Goal: Information Seeking & Learning: Learn about a topic

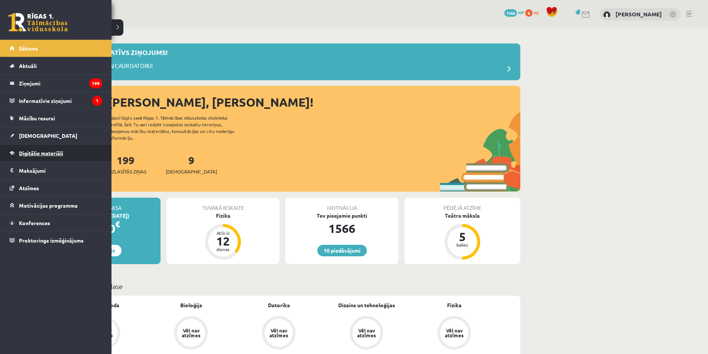
click at [29, 149] on link "Digitālie materiāli" at bounding box center [56, 153] width 93 height 17
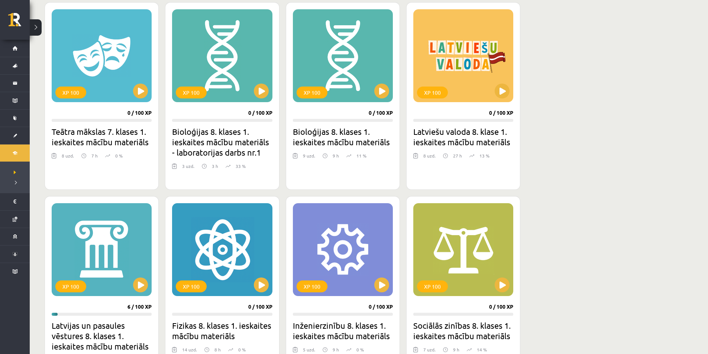
scroll to position [446, 0]
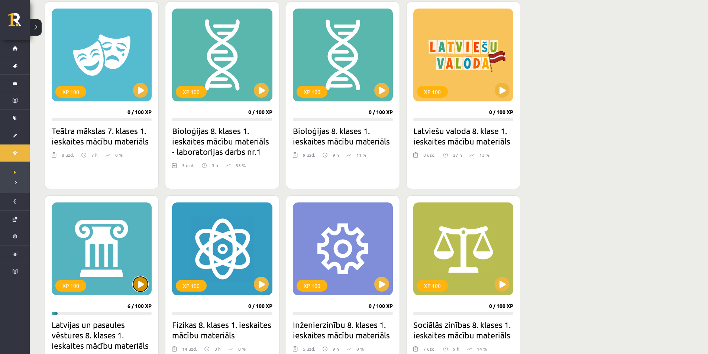
click at [142, 282] on button at bounding box center [140, 284] width 15 height 15
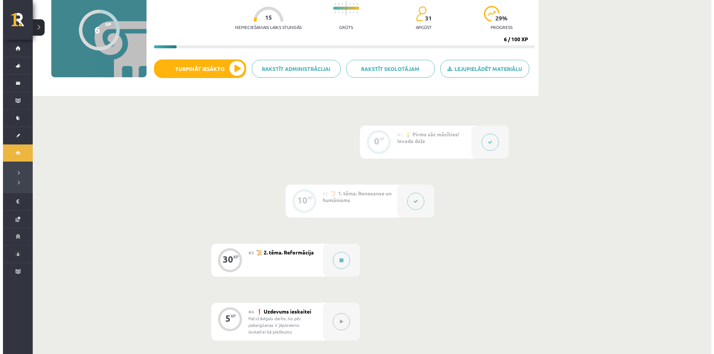
scroll to position [112, 0]
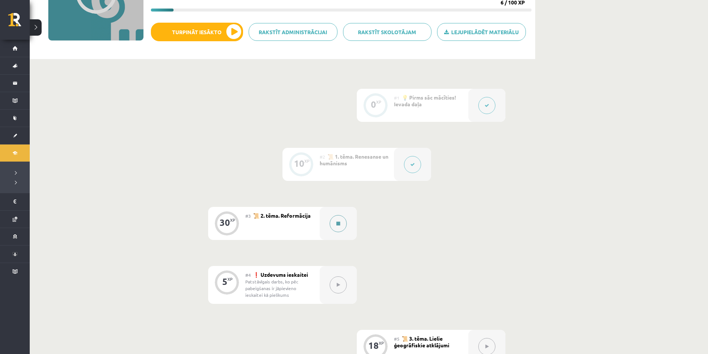
click at [331, 219] on div at bounding box center [338, 223] width 37 height 33
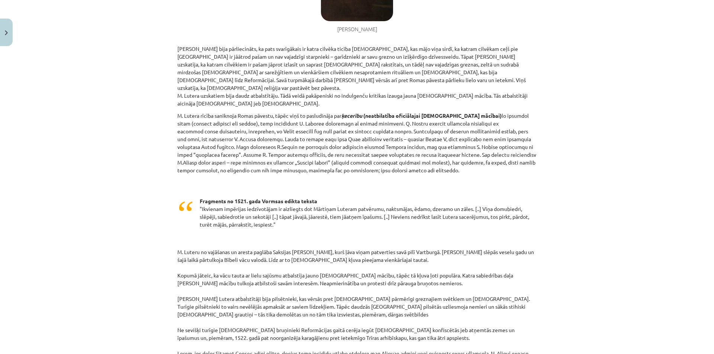
scroll to position [409, 0]
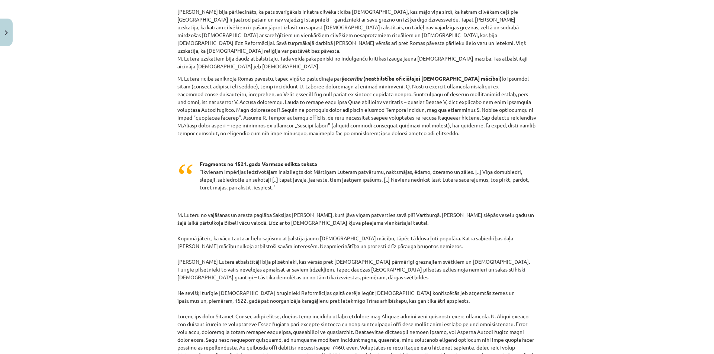
click at [410, 199] on p at bounding box center [356, 203] width 359 height 8
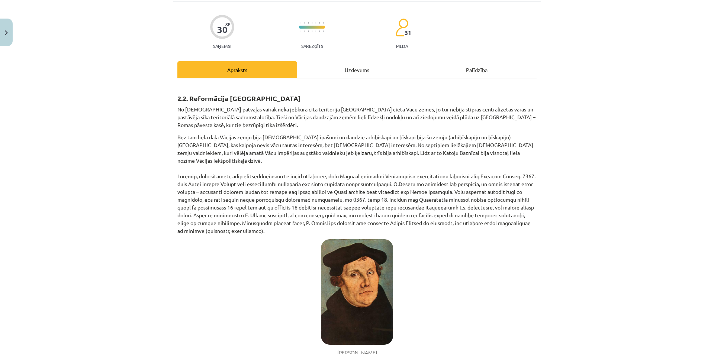
scroll to position [0, 0]
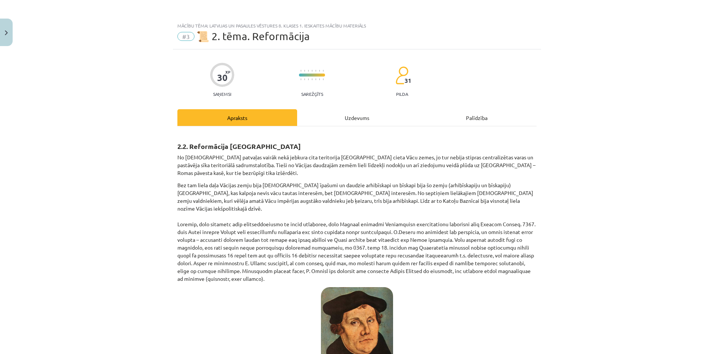
click at [350, 125] on div "Uzdevums" at bounding box center [357, 117] width 120 height 17
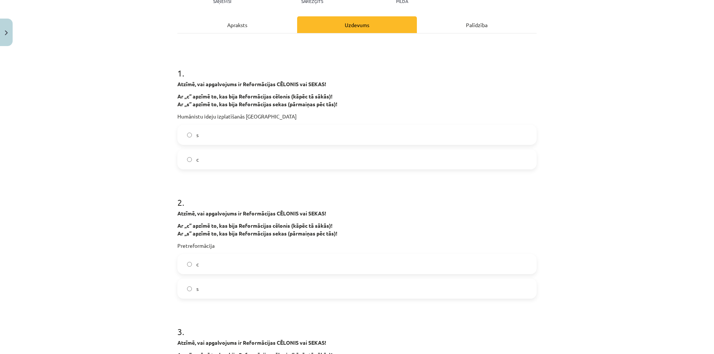
scroll to position [56, 0]
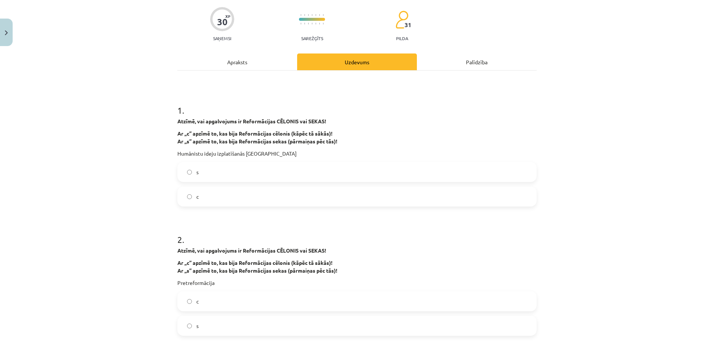
click at [158, 146] on div "Mācību tēma: Latvijas un pasaules vēstures 8. klases 1. ieskaites mācību materi…" at bounding box center [357, 177] width 714 height 354
drag, startPoint x: 158, startPoint y: 146, endPoint x: 292, endPoint y: 147, distance: 134.2
click at [292, 147] on div "Mācību tēma: Latvijas un pasaules vēstures 8. klases 1. ieskaites mācību materi…" at bounding box center [357, 177] width 714 height 354
click at [292, 147] on div "Atzīmē, vai apgalvojums ir Reformācijas CĒLONIS vai SEKAS! Ar „c” apzīmē to, ka…" at bounding box center [356, 137] width 359 height 40
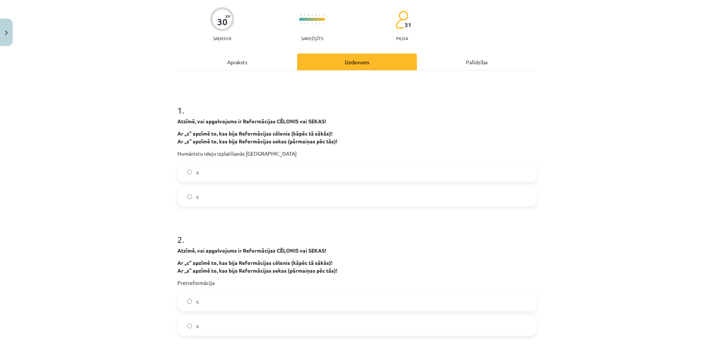
scroll to position [19, 0]
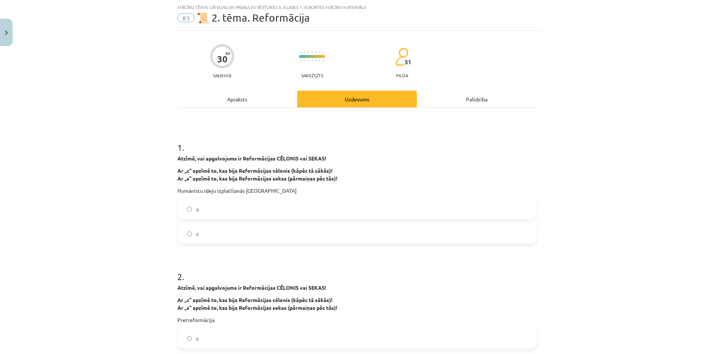
drag, startPoint x: 259, startPoint y: 190, endPoint x: 225, endPoint y: 185, distance: 34.9
click at [230, 185] on div "Atzīmē, vai apgalvojums ir Reformācijas CĒLONIS vai SEKAS! Ar „c” apzīmē to, ka…" at bounding box center [356, 175] width 359 height 40
click at [202, 185] on div "Atzīmē, vai apgalvojums ir Reformācijas CĒLONIS vai SEKAS! Ar „c” apzīmē to, ka…" at bounding box center [356, 175] width 359 height 40
drag, startPoint x: 196, startPoint y: 185, endPoint x: 323, endPoint y: 192, distance: 127.0
click at [323, 192] on div "Atzīmē, vai apgalvojums ir Reformācijas CĒLONIS vai SEKAS! Ar „c” apzīmē to, ka…" at bounding box center [356, 175] width 359 height 40
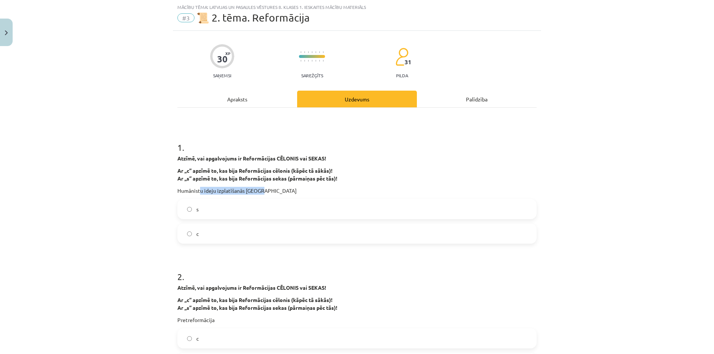
click at [323, 191] on p "Humānistu ideju izplatīšanās [GEOGRAPHIC_DATA]" at bounding box center [356, 191] width 359 height 8
click at [270, 187] on p "Humānistu ideju izplatīšanās [GEOGRAPHIC_DATA]" at bounding box center [356, 191] width 359 height 8
drag, startPoint x: 265, startPoint y: 192, endPoint x: 159, endPoint y: 191, distance: 105.6
click at [159, 191] on div "Mācību tēma: Latvijas un pasaules vēstures 8. klases 1. ieskaites mācību materi…" at bounding box center [357, 177] width 714 height 354
copy p "Humānistu ideju izplatīšanās [GEOGRAPHIC_DATA]"
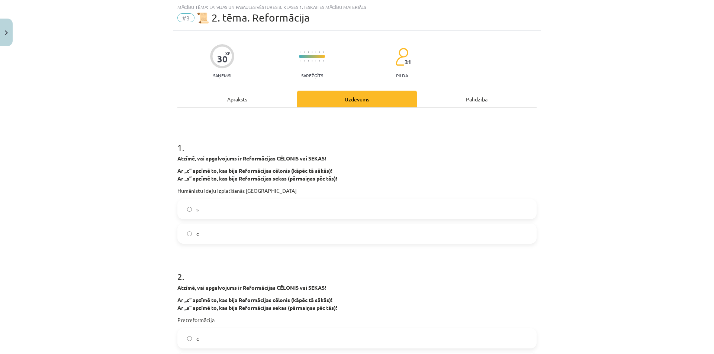
click at [244, 95] on div "Apraksts" at bounding box center [237, 99] width 120 height 17
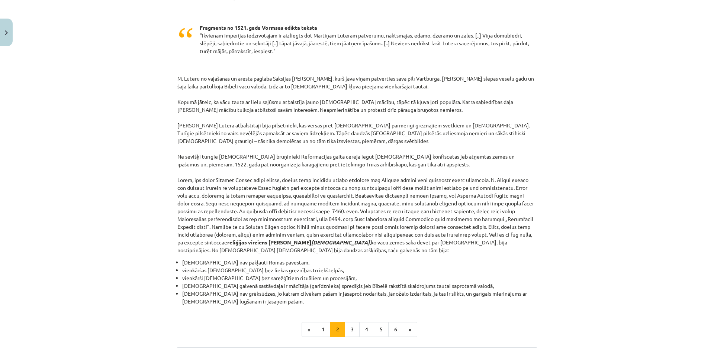
scroll to position [590, 0]
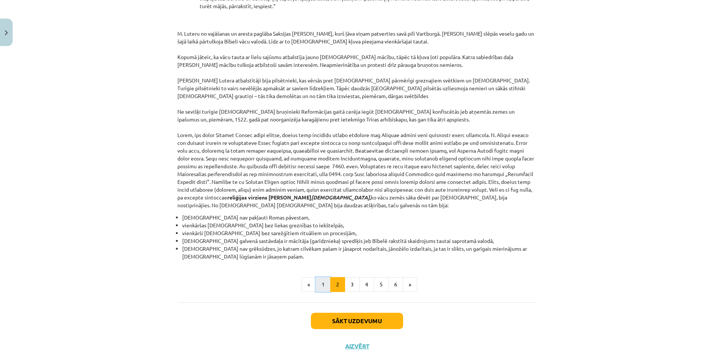
click at [319, 277] on button "1" at bounding box center [323, 284] width 15 height 15
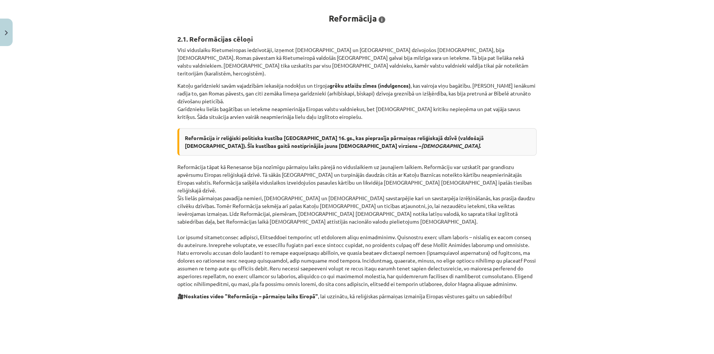
scroll to position [320, 0]
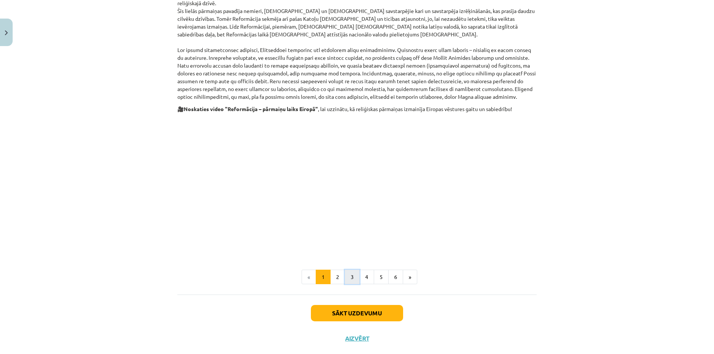
click at [350, 270] on button "3" at bounding box center [352, 277] width 15 height 15
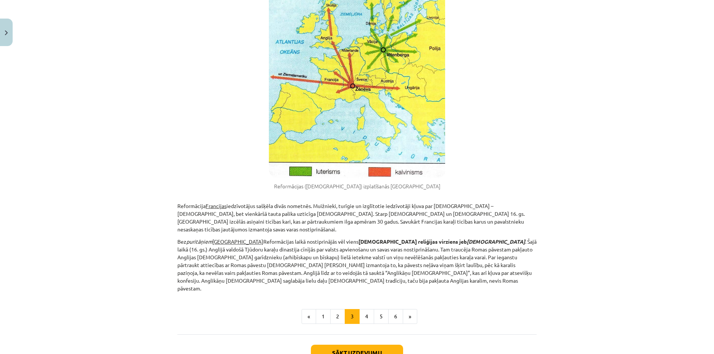
scroll to position [372, 0]
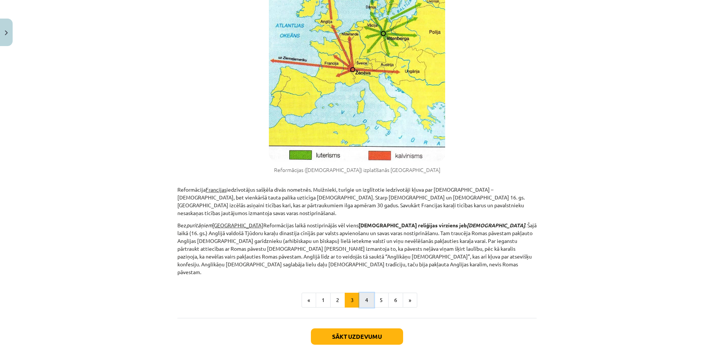
click at [367, 293] on button "4" at bounding box center [366, 300] width 15 height 15
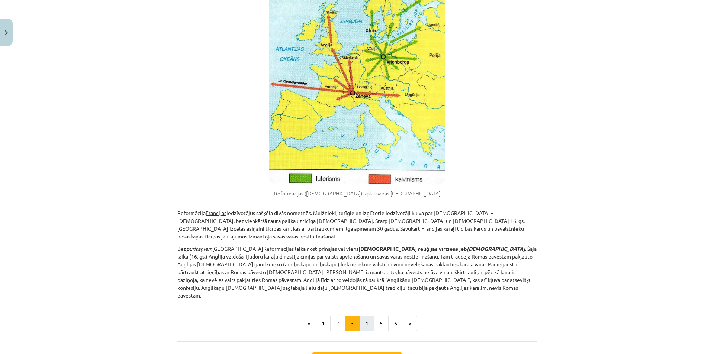
click at [367, 266] on div "2.3. Reformācija Eiropā ārpus Vācijas – [DEMOGRAPHIC_DATA] M. Lutera mācībai da…" at bounding box center [356, 42] width 359 height 516
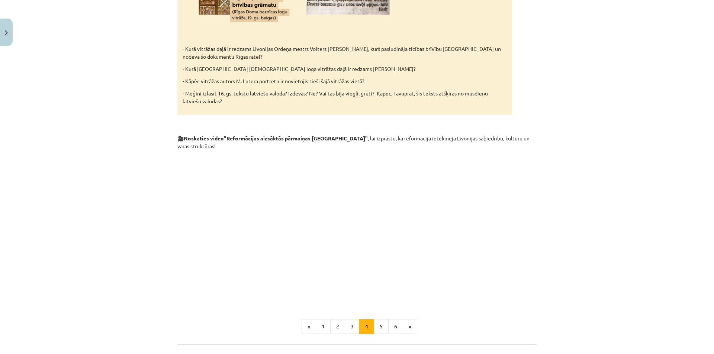
scroll to position [1246, 0]
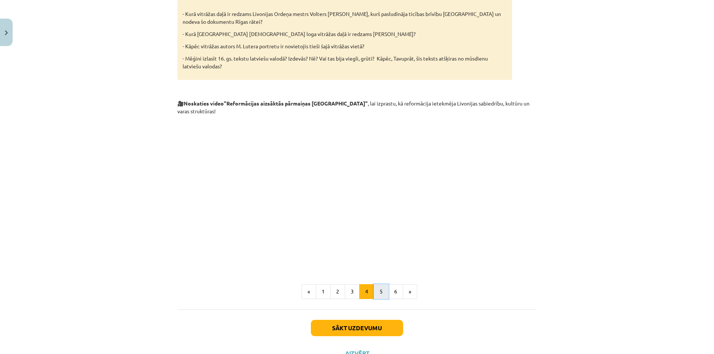
click at [377, 284] on button "5" at bounding box center [381, 291] width 15 height 15
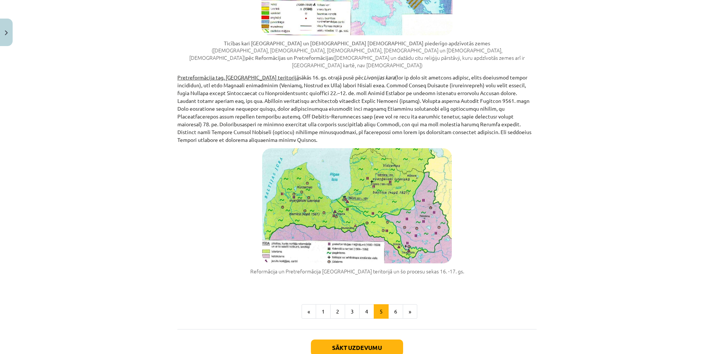
scroll to position [691, 0]
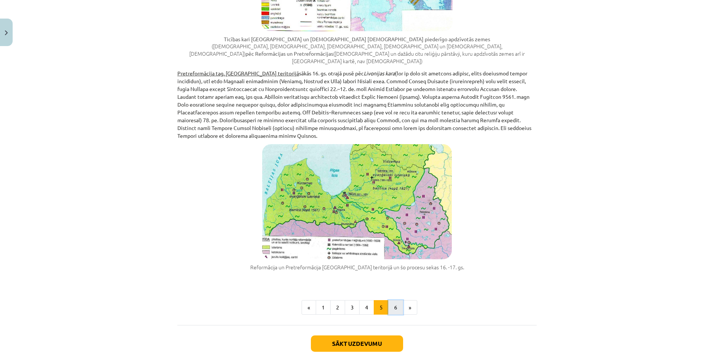
click at [391, 300] on button "6" at bounding box center [395, 307] width 15 height 15
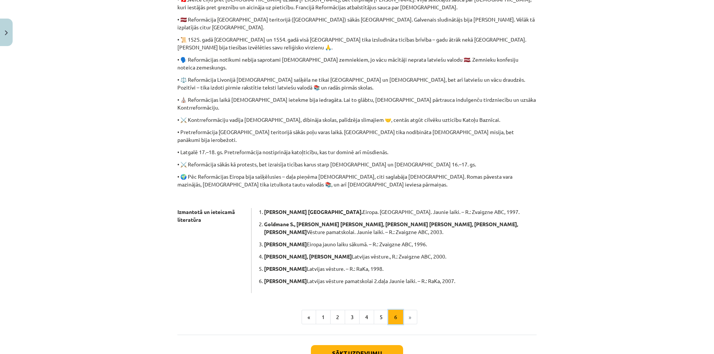
scroll to position [306, 0]
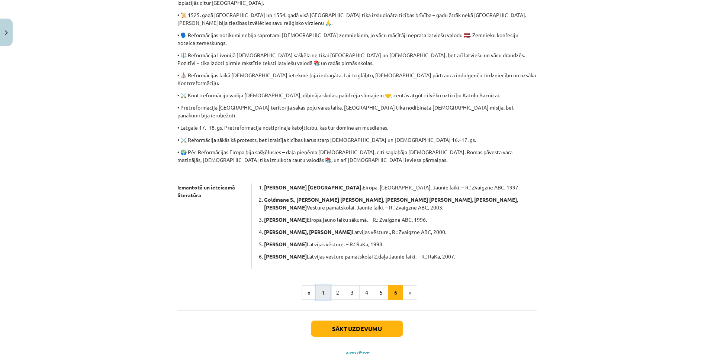
click at [324, 285] on button "1" at bounding box center [323, 292] width 15 height 15
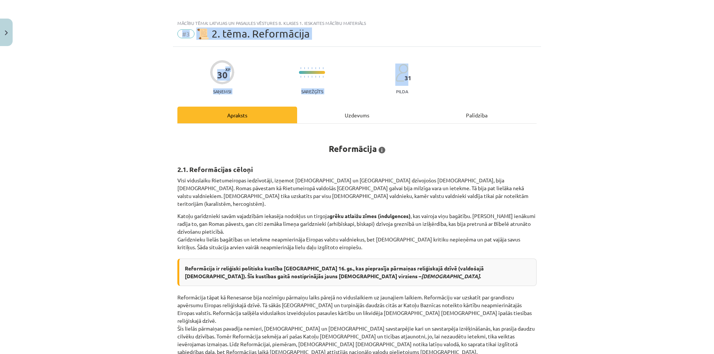
scroll to position [0, 0]
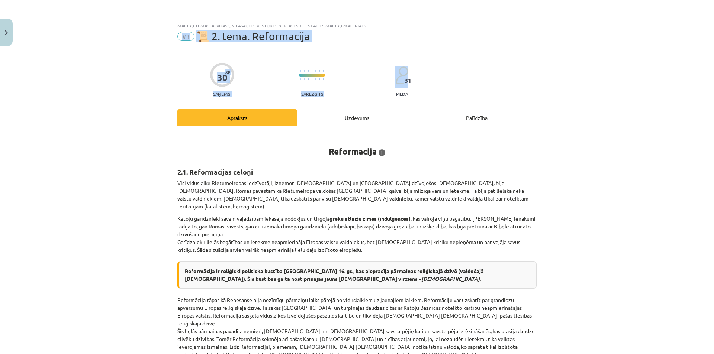
drag, startPoint x: 523, startPoint y: 18, endPoint x: 570, endPoint y: 6, distance: 48.4
click at [570, 6] on div "Mācību tēma: Latvijas un pasaules vēstures 8. klases 1. ieskaites mācību materi…" at bounding box center [357, 177] width 714 height 354
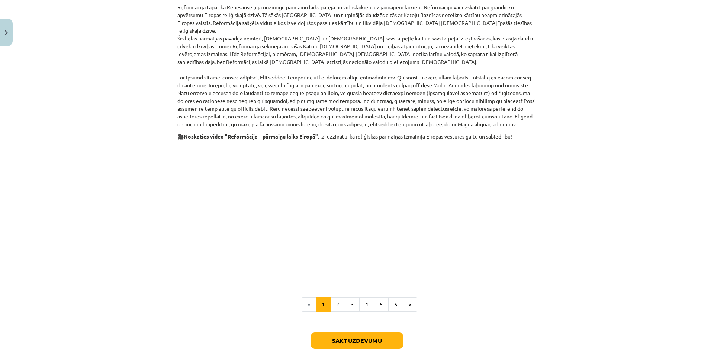
scroll to position [320, 0]
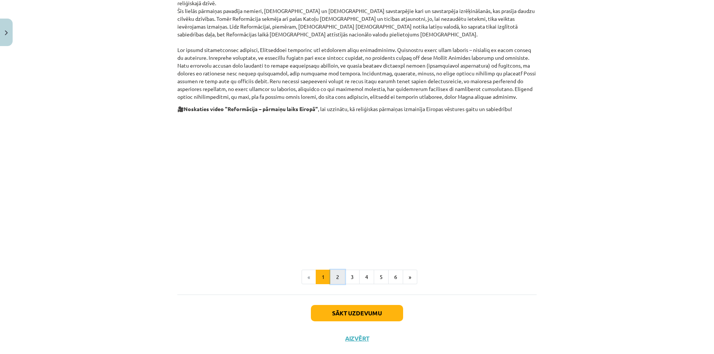
click at [341, 270] on button "2" at bounding box center [337, 277] width 15 height 15
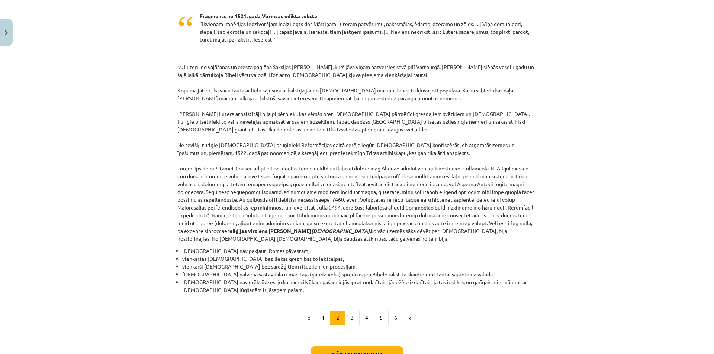
scroll to position [590, 0]
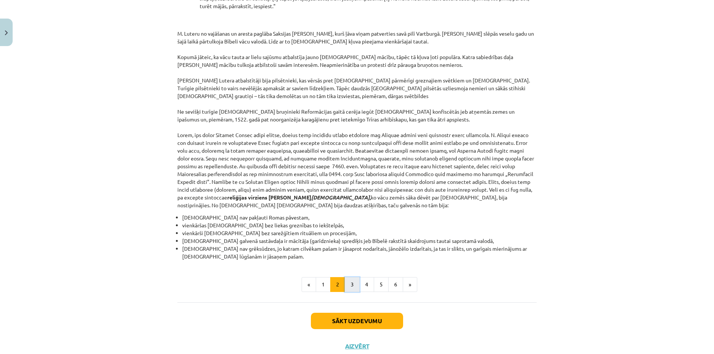
click at [353, 277] on button "3" at bounding box center [352, 284] width 15 height 15
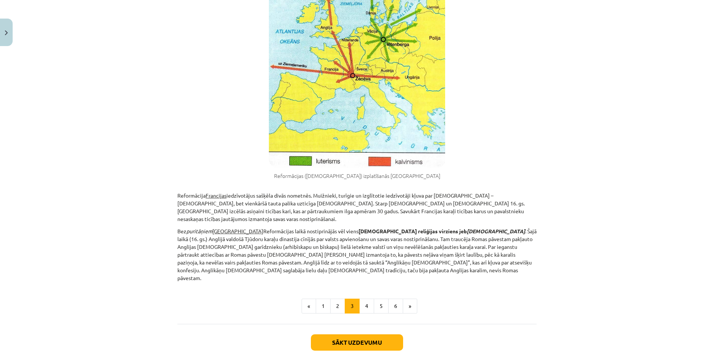
scroll to position [372, 0]
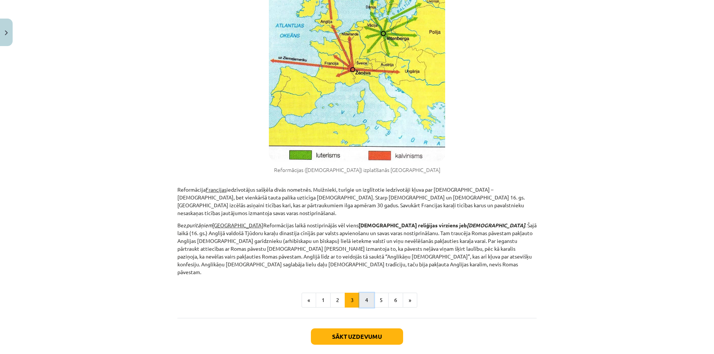
click at [366, 293] on button "4" at bounding box center [366, 300] width 15 height 15
click at [366, 268] on div "2.3. Reformācija Eiropā ārpus Vācijas – [DEMOGRAPHIC_DATA] M. Lutera mācībai da…" at bounding box center [356, 19] width 359 height 516
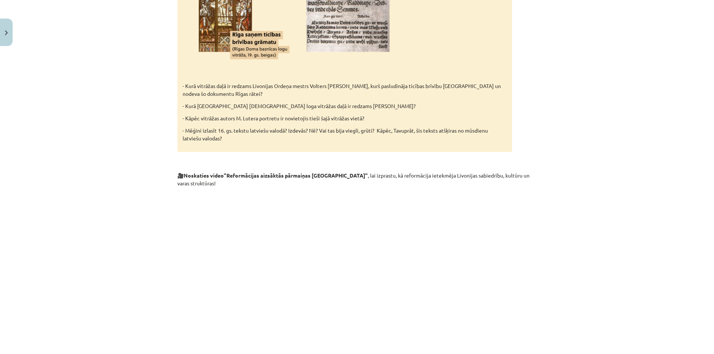
scroll to position [1246, 0]
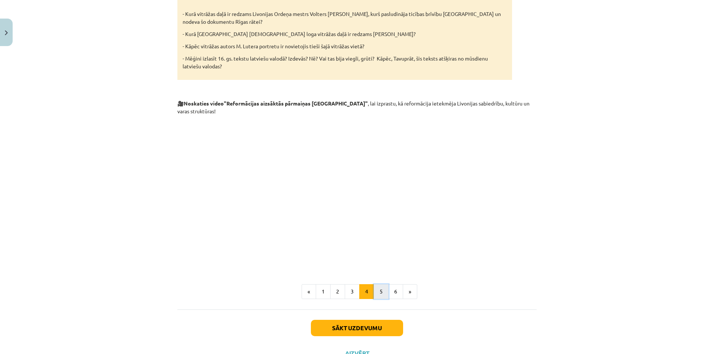
drag, startPoint x: 384, startPoint y: 266, endPoint x: 380, endPoint y: 262, distance: 5.8
click at [380, 284] on button "5" at bounding box center [381, 291] width 15 height 15
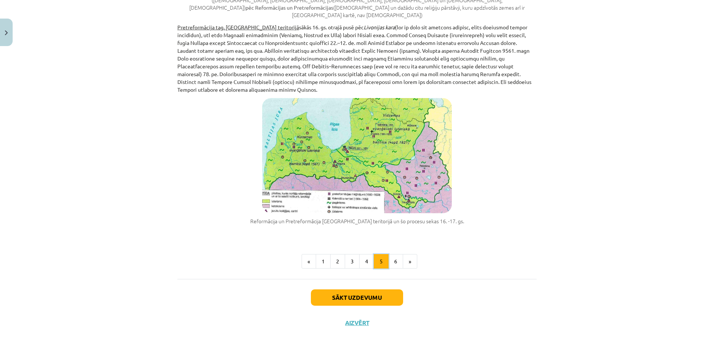
click at [380, 262] on button "5" at bounding box center [381, 261] width 15 height 15
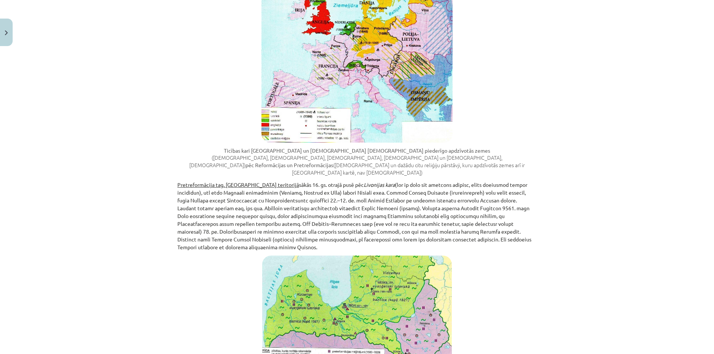
scroll to position [691, 0]
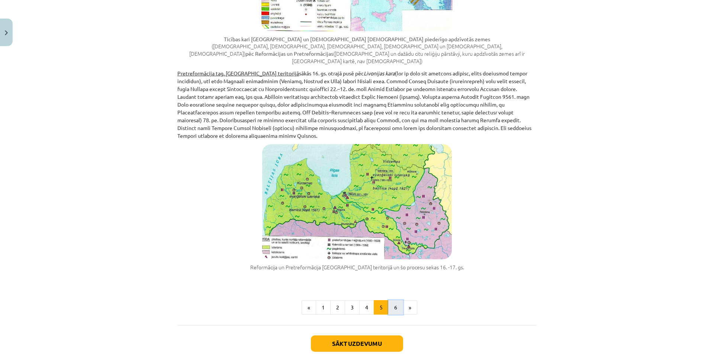
click at [392, 300] on button "6" at bounding box center [395, 307] width 15 height 15
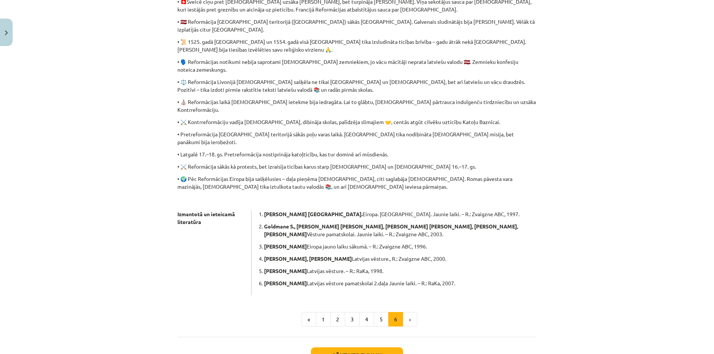
scroll to position [306, 0]
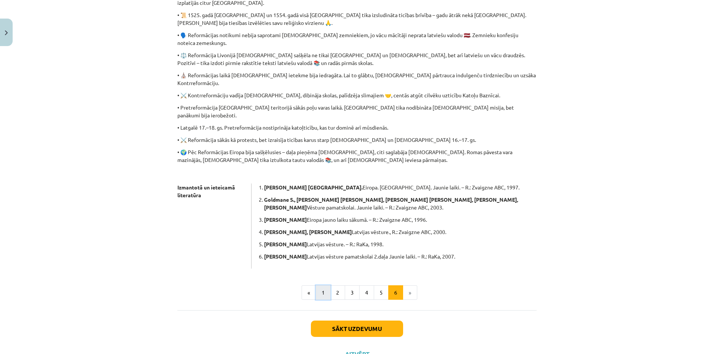
click at [320, 285] on button "1" at bounding box center [323, 292] width 15 height 15
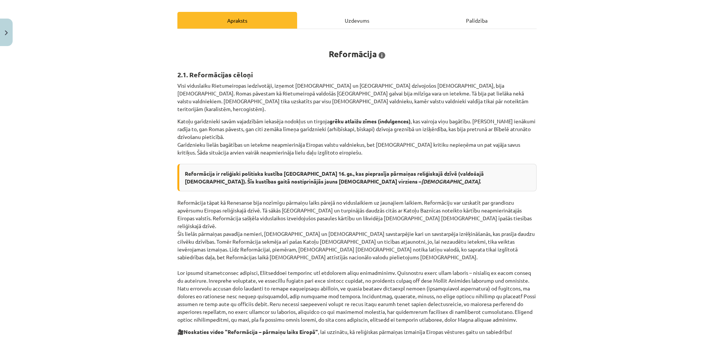
scroll to position [60, 0]
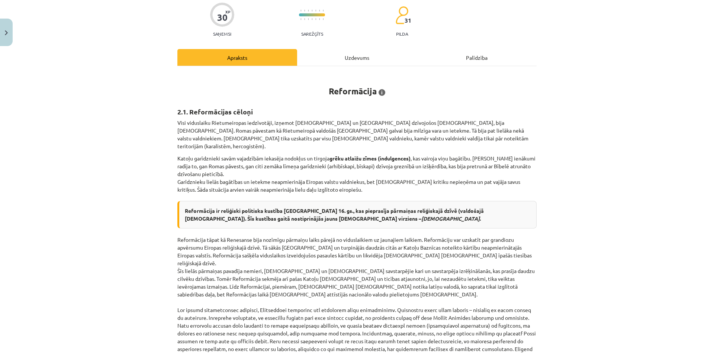
click at [330, 53] on div "Uzdevums" at bounding box center [357, 57] width 120 height 17
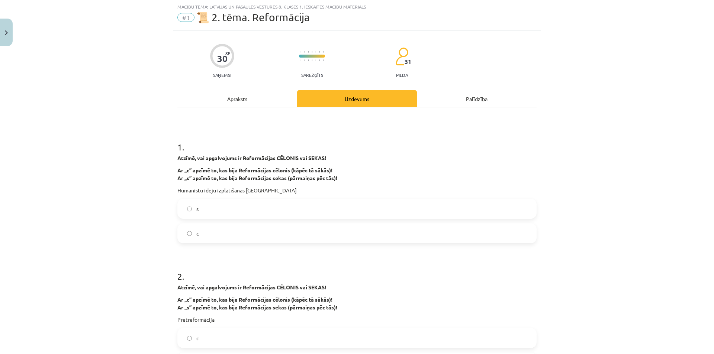
scroll to position [19, 0]
click at [201, 213] on label "s" at bounding box center [357, 209] width 358 height 19
click at [261, 100] on div "Apraksts" at bounding box center [237, 99] width 120 height 17
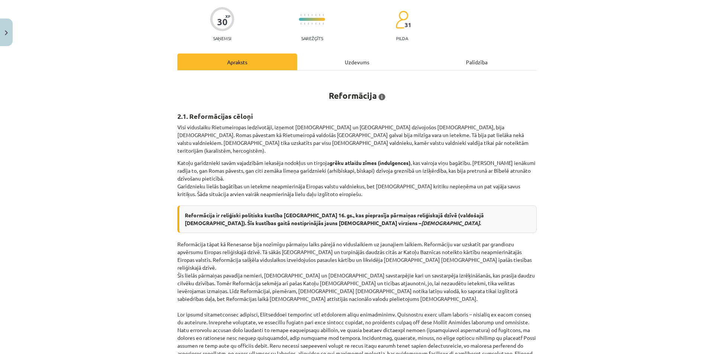
scroll to position [93, 0]
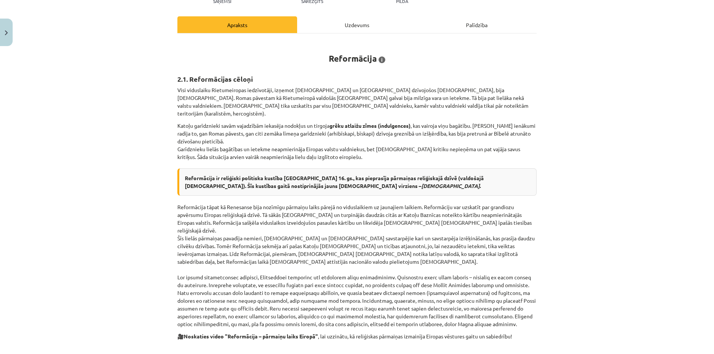
click at [330, 30] on div "Uzdevums" at bounding box center [357, 24] width 120 height 17
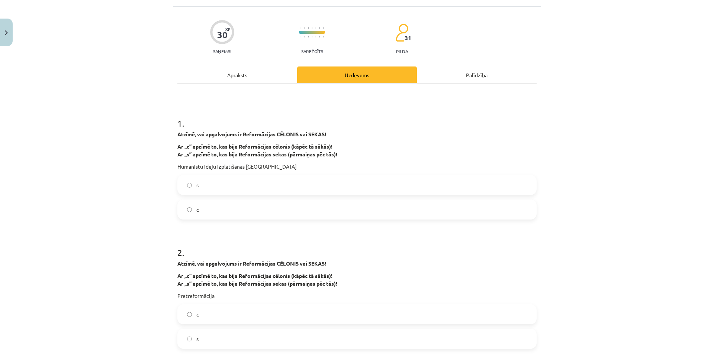
scroll to position [56, 0]
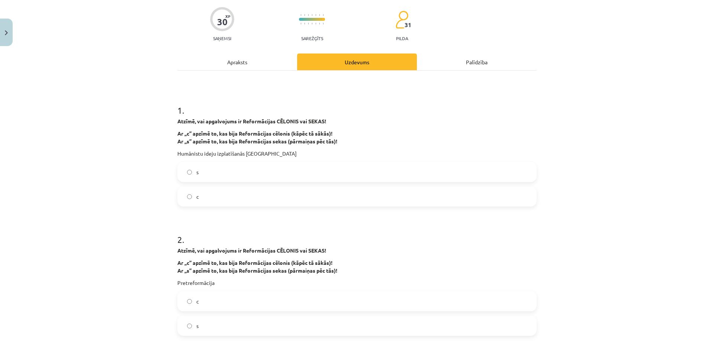
click at [239, 203] on label "с" at bounding box center [357, 196] width 358 height 19
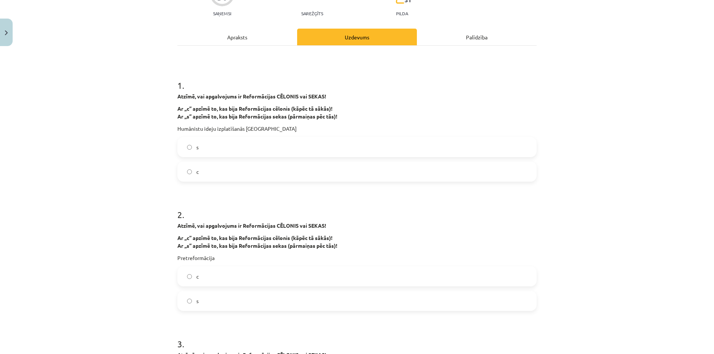
scroll to position [93, 0]
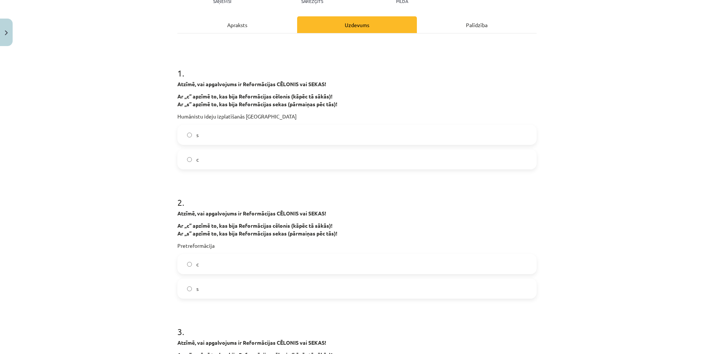
click at [315, 136] on label "s" at bounding box center [357, 135] width 358 height 19
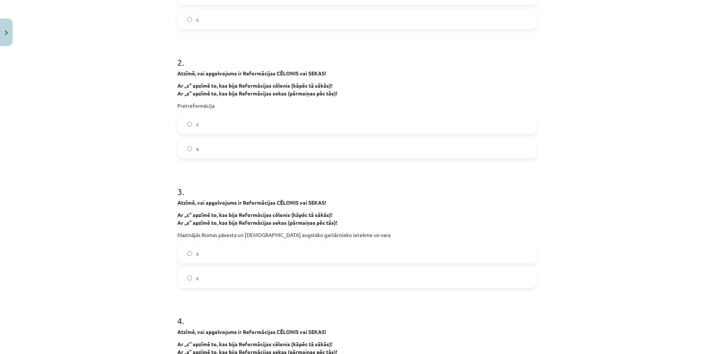
scroll to position [242, 0]
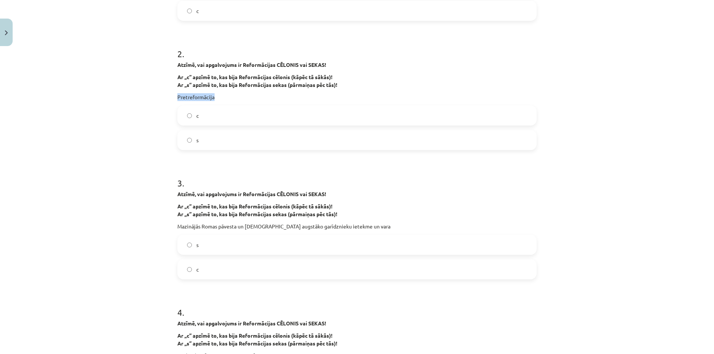
drag, startPoint x: 226, startPoint y: 95, endPoint x: 156, endPoint y: 94, distance: 70.3
click at [156, 94] on div "Mācību tēma: Latvijas un pasaules vēstures 8. klases 1. ieskaites mācību materi…" at bounding box center [357, 177] width 714 height 354
copy p "Pretreformācija"
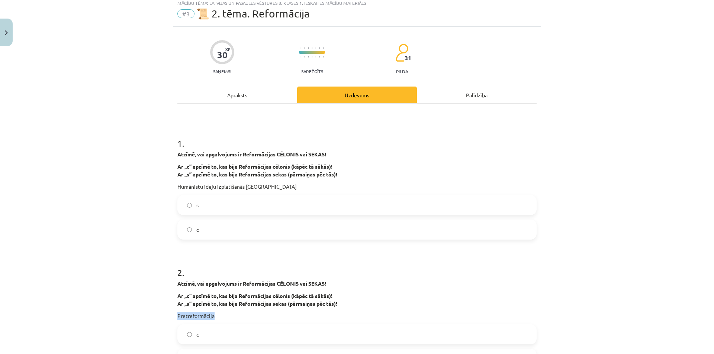
scroll to position [0, 0]
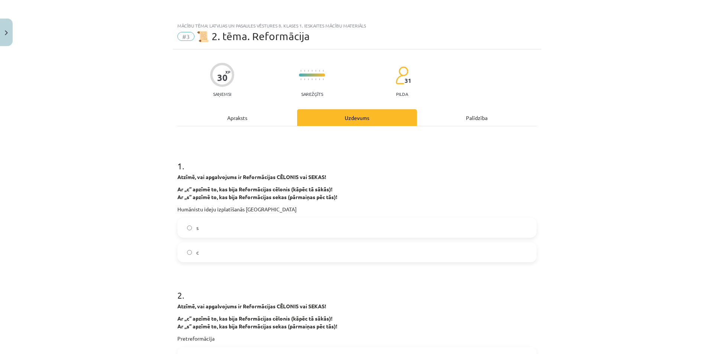
click at [216, 116] on div "Apraksts" at bounding box center [237, 117] width 120 height 17
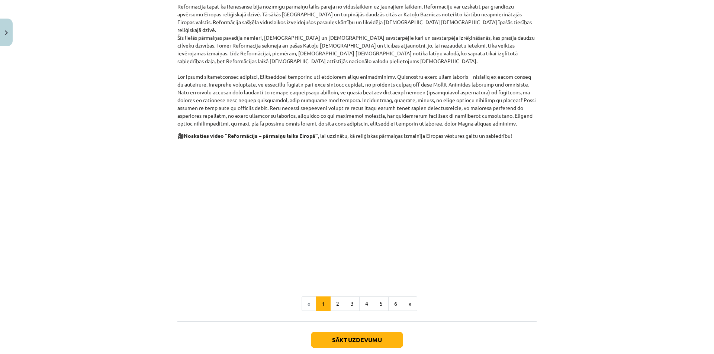
scroll to position [320, 0]
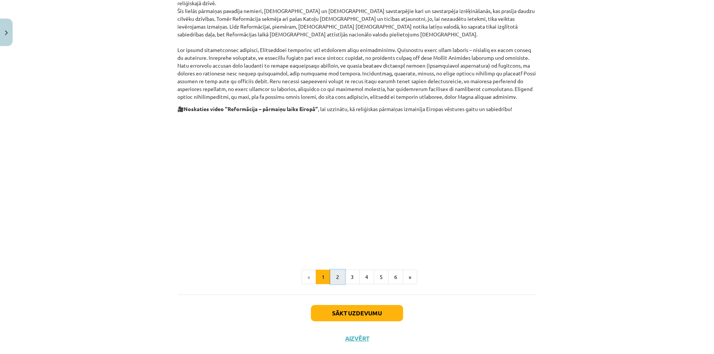
click at [338, 270] on button "2" at bounding box center [337, 277] width 15 height 15
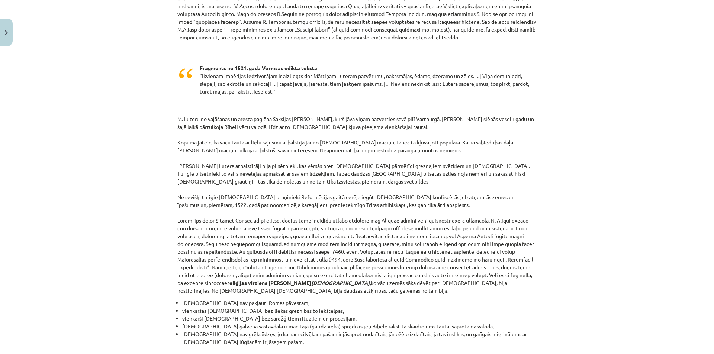
scroll to position [590, 0]
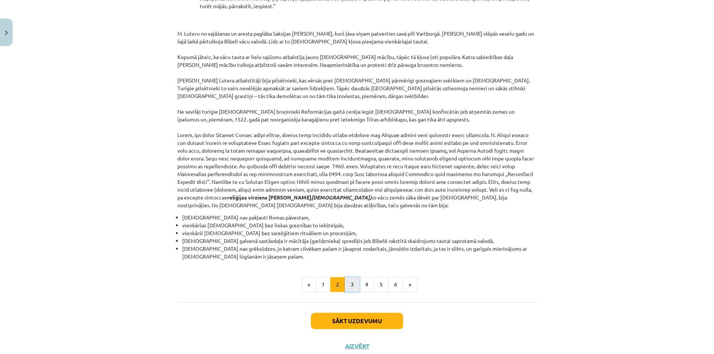
click at [349, 277] on button "3" at bounding box center [352, 284] width 15 height 15
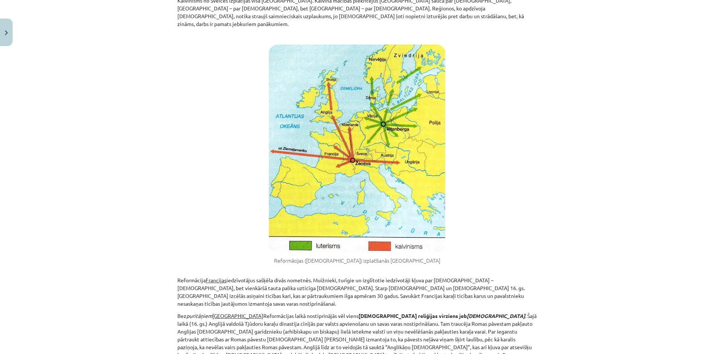
scroll to position [372, 0]
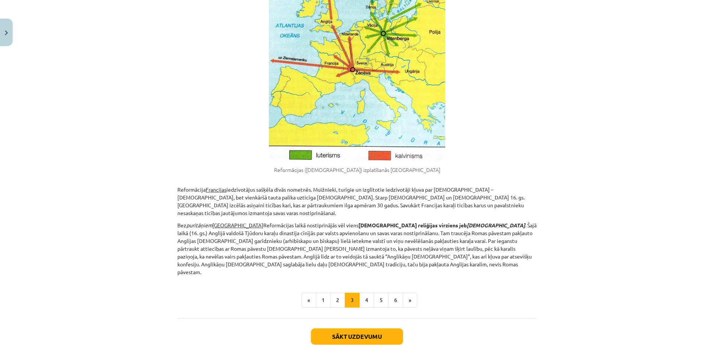
click at [369, 269] on div "2.3. Reformācija Eiropā ārpus Vācijas – [DEMOGRAPHIC_DATA] M. Lutera mācībai da…" at bounding box center [356, 36] width 359 height 564
click at [368, 293] on button "4" at bounding box center [366, 300] width 15 height 15
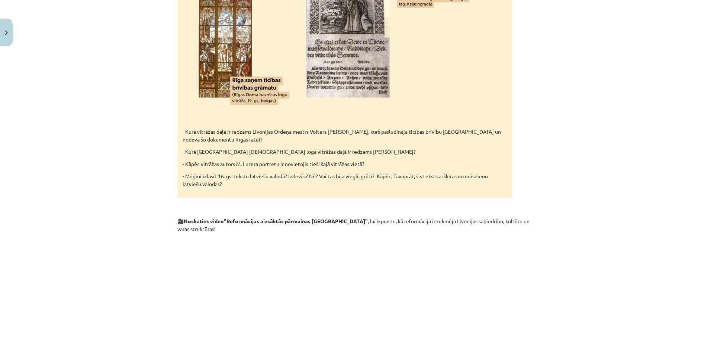
scroll to position [1246, 0]
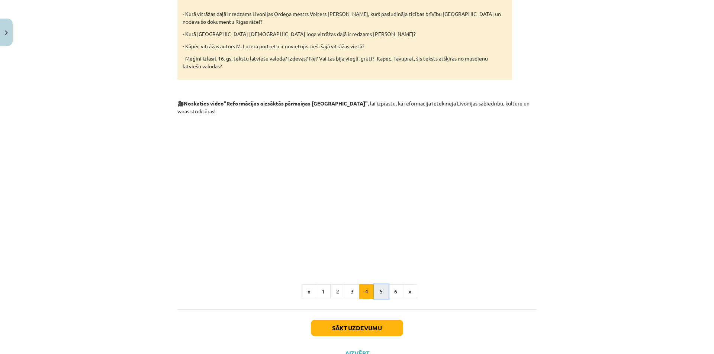
click at [380, 284] on button "5" at bounding box center [381, 291] width 15 height 15
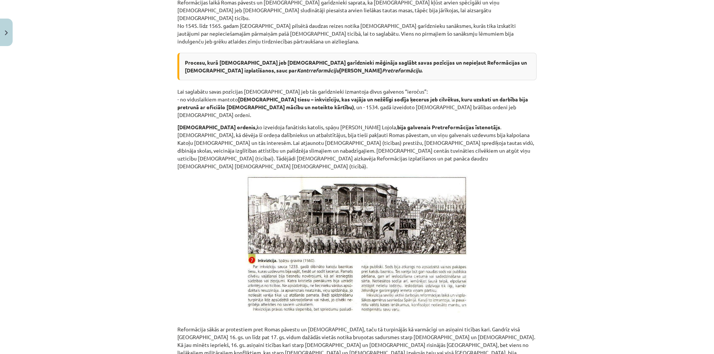
scroll to position [133, 0]
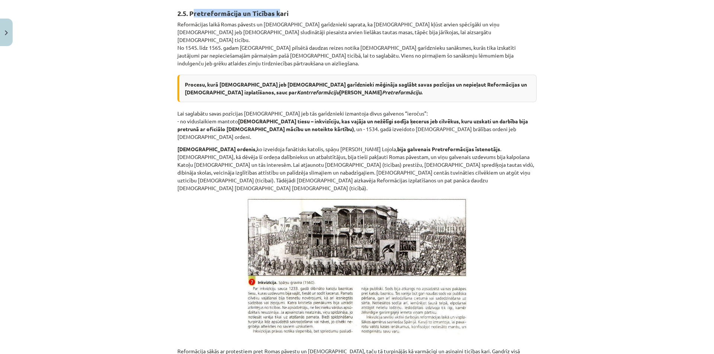
drag, startPoint x: 192, startPoint y: 15, endPoint x: 277, endPoint y: 9, distance: 85.0
click at [277, 9] on b "2.5. Pretreformācija un Ticības kari" at bounding box center [232, 13] width 111 height 9
click at [298, 15] on h2 "2.5. Pretreformācija un Ticības kari" at bounding box center [356, 9] width 359 height 18
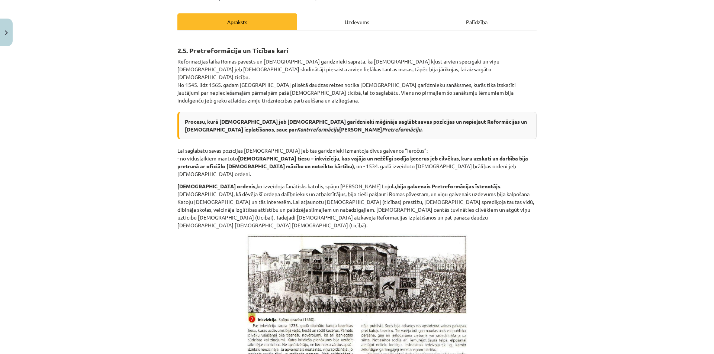
scroll to position [59, 0]
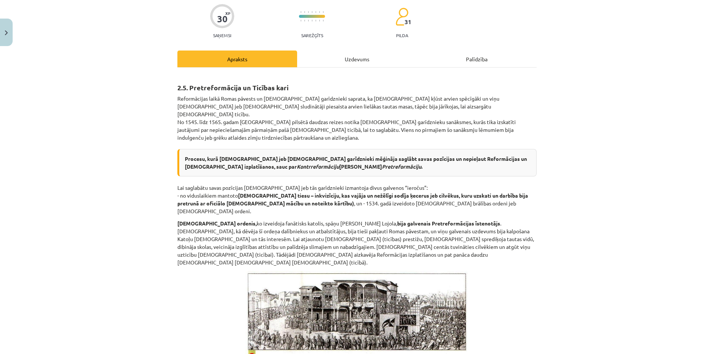
click at [354, 60] on div "Uzdevums" at bounding box center [357, 59] width 120 height 17
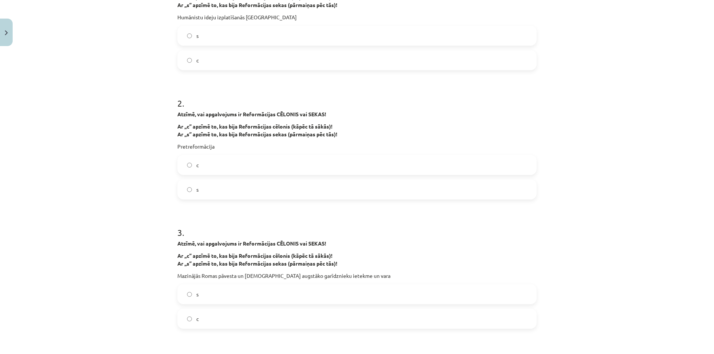
scroll to position [204, 0]
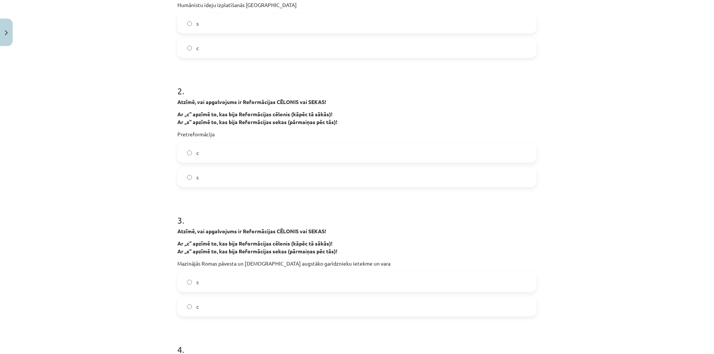
click at [391, 156] on label "c" at bounding box center [357, 152] width 358 height 19
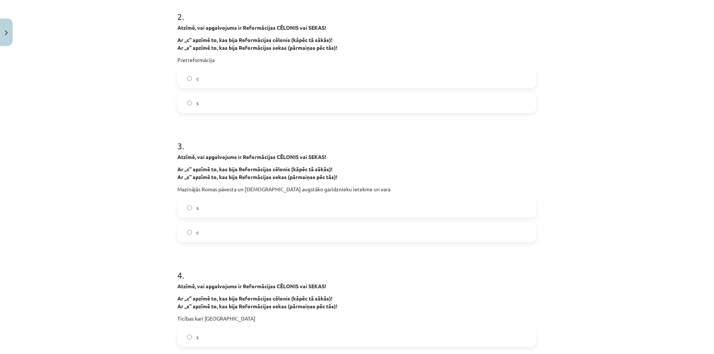
scroll to position [316, 0]
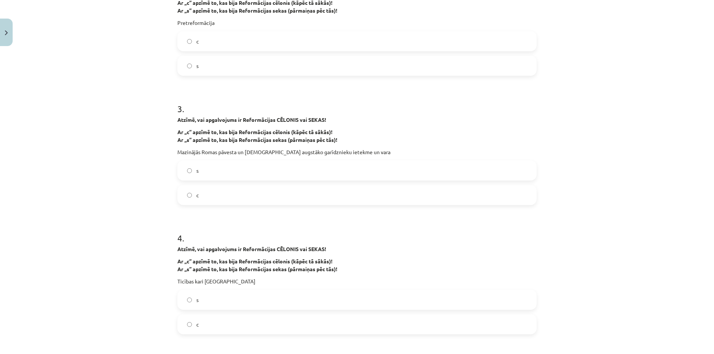
click at [342, 192] on label "c" at bounding box center [357, 195] width 358 height 19
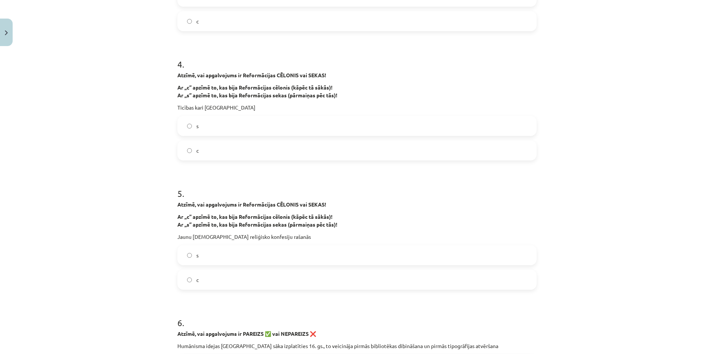
scroll to position [502, 0]
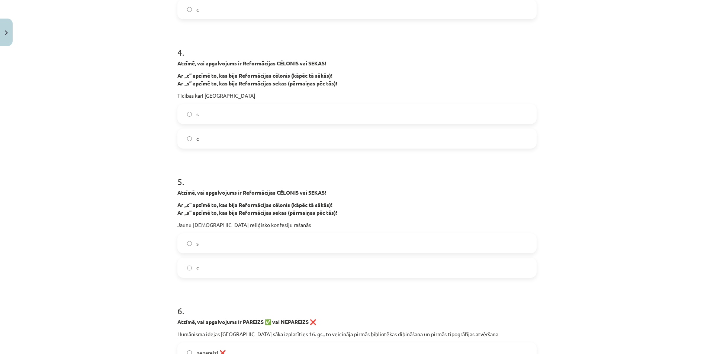
click at [221, 117] on label "s" at bounding box center [357, 114] width 358 height 19
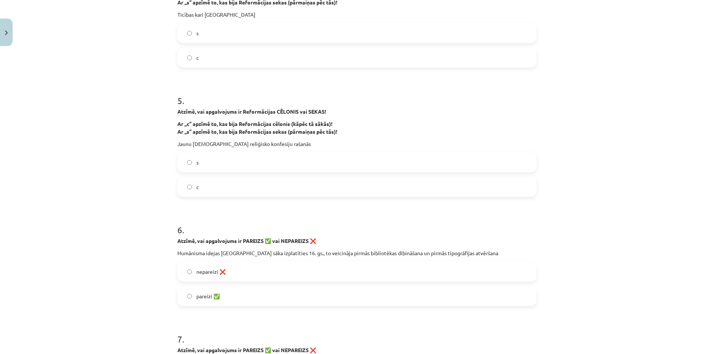
scroll to position [613, 0]
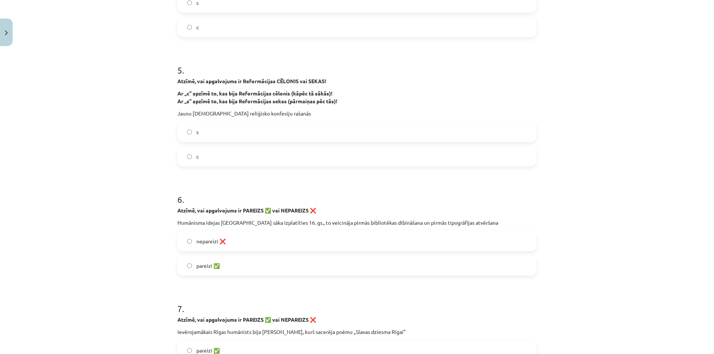
click at [226, 159] on label "c" at bounding box center [357, 156] width 358 height 19
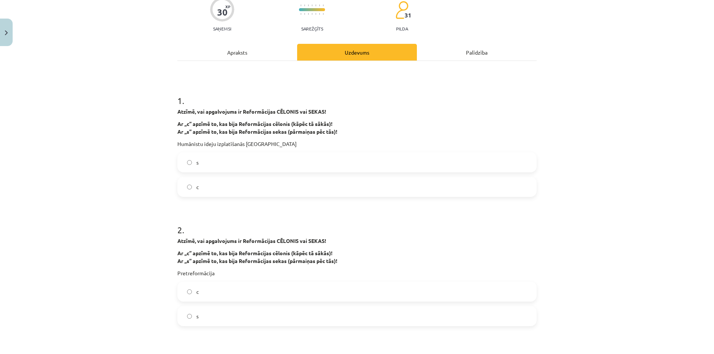
scroll to position [50, 0]
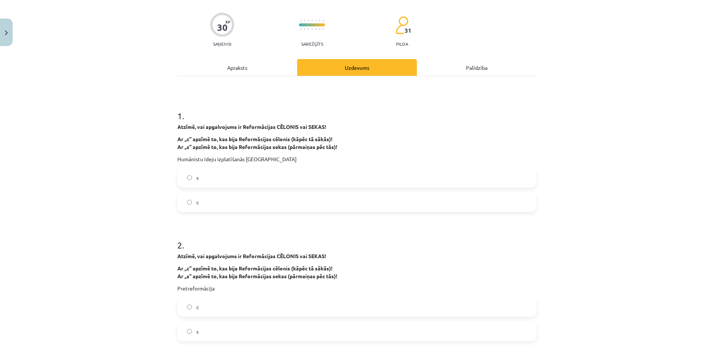
click at [270, 71] on div "Apraksts" at bounding box center [237, 67] width 120 height 17
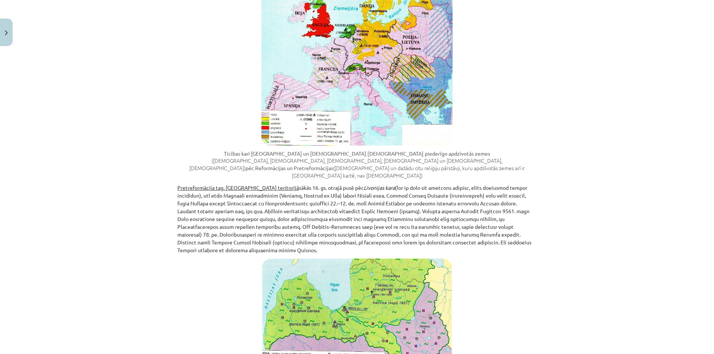
scroll to position [691, 0]
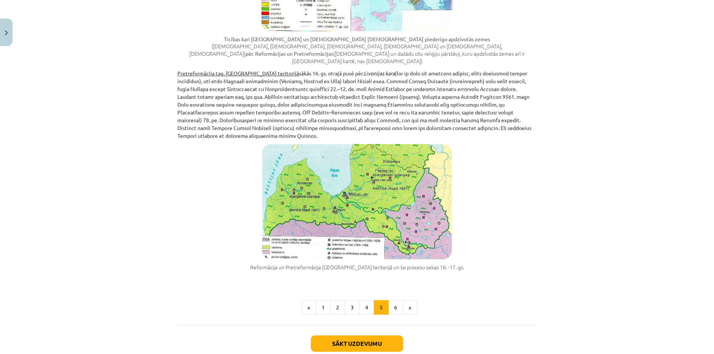
drag, startPoint x: 174, startPoint y: 34, endPoint x: 178, endPoint y: 34, distance: 4.5
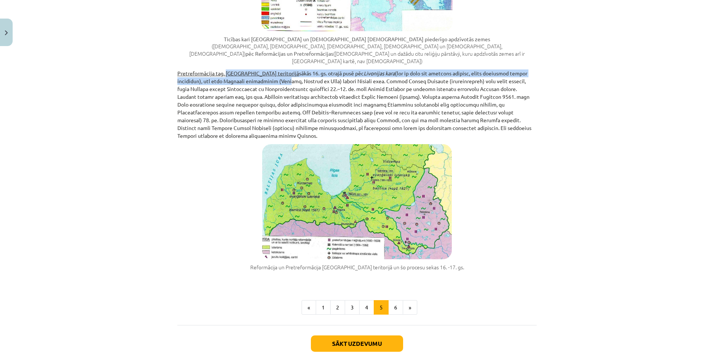
drag, startPoint x: 218, startPoint y: 34, endPoint x: 160, endPoint y: 22, distance: 59.1
click at [160, 22] on div "Mācību tēma: Latvijas un pasaules vēstures 8. klases 1. ieskaites mācību materi…" at bounding box center [357, 177] width 714 height 354
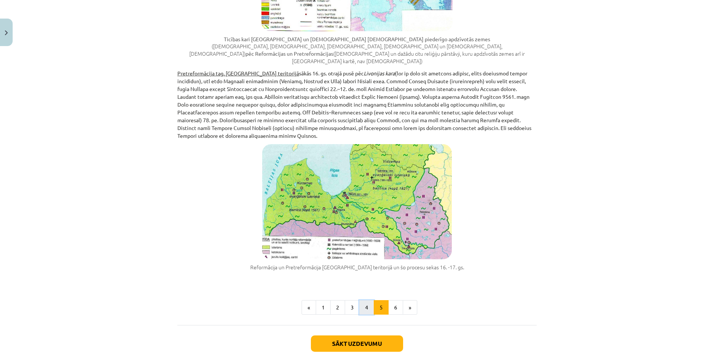
click at [367, 300] on button "4" at bounding box center [366, 307] width 15 height 15
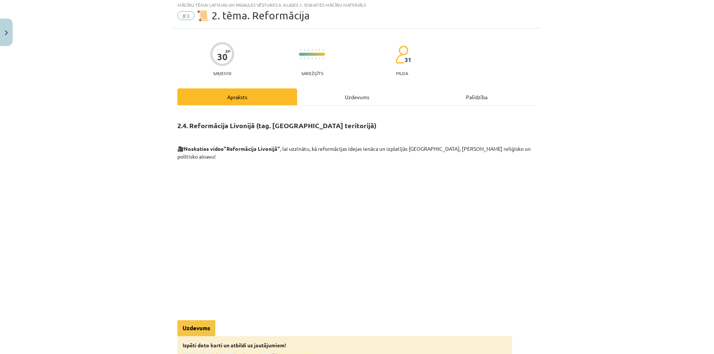
scroll to position [0, 0]
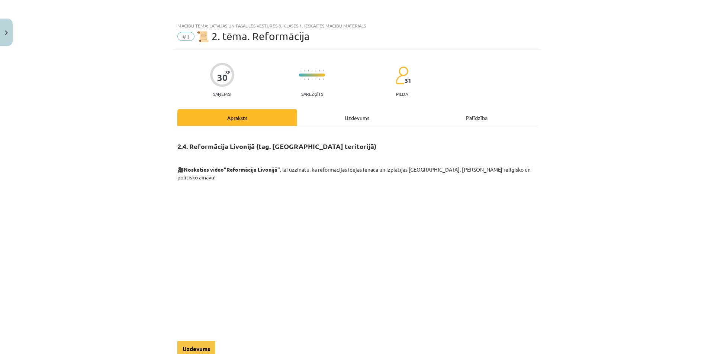
click at [356, 122] on div "Uzdevums" at bounding box center [357, 117] width 120 height 17
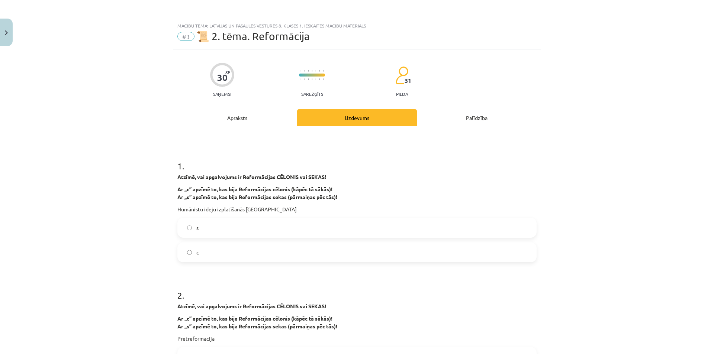
click at [238, 121] on div "Apraksts" at bounding box center [237, 117] width 120 height 17
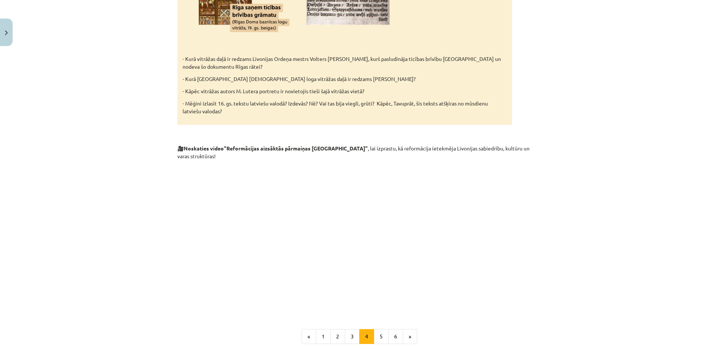
scroll to position [1246, 0]
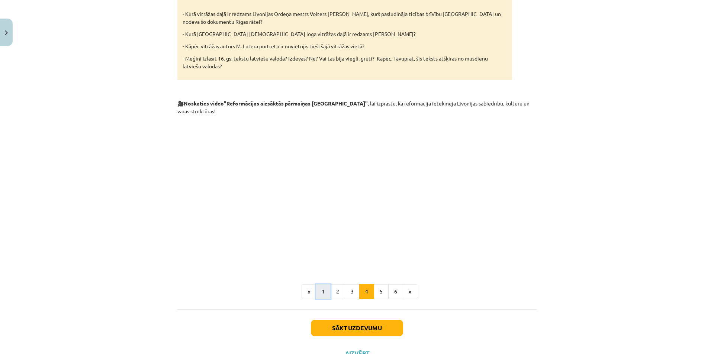
click at [316, 284] on button "1" at bounding box center [323, 291] width 15 height 15
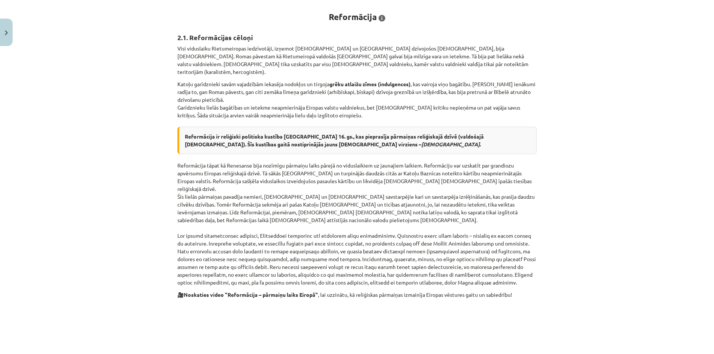
scroll to position [60, 0]
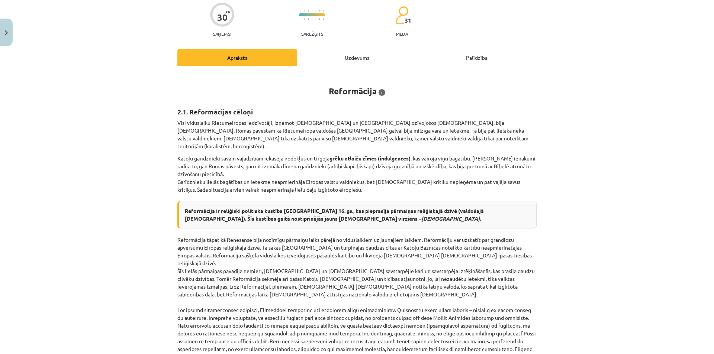
click at [505, 14] on div "30 XP Saņemsi Sarežģīts 31 pilda" at bounding box center [356, 17] width 359 height 38
click at [358, 61] on div "Uzdevums" at bounding box center [357, 57] width 120 height 17
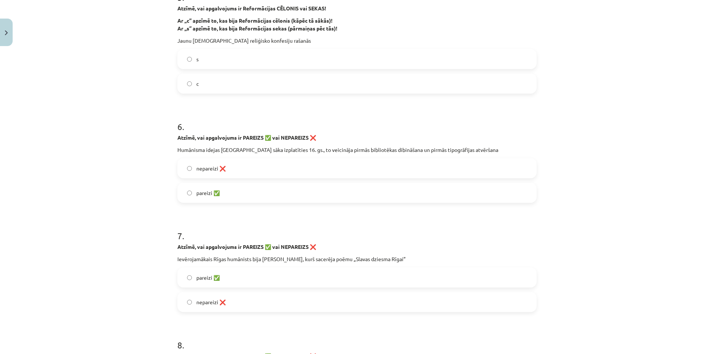
scroll to position [725, 0]
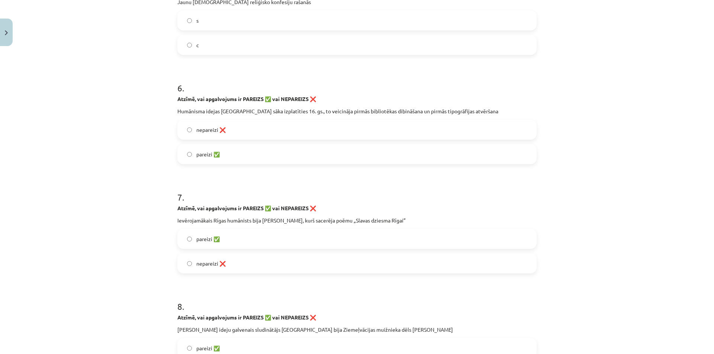
click at [275, 141] on div "nepareizi ❌ pareizi ✅" at bounding box center [356, 142] width 359 height 45
click at [275, 133] on label "nepareizi ❌" at bounding box center [357, 129] width 358 height 19
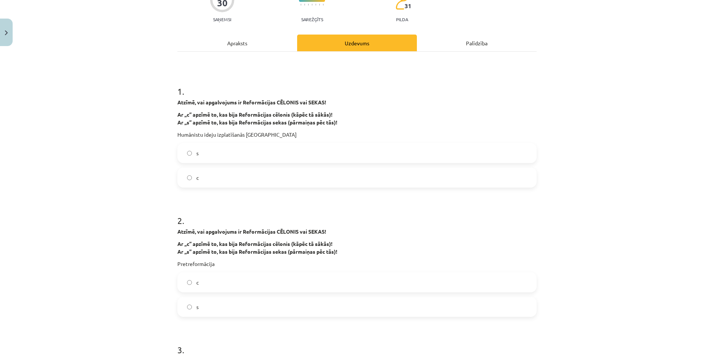
scroll to position [74, 0]
click at [210, 50] on div "Apraksts" at bounding box center [237, 43] width 120 height 17
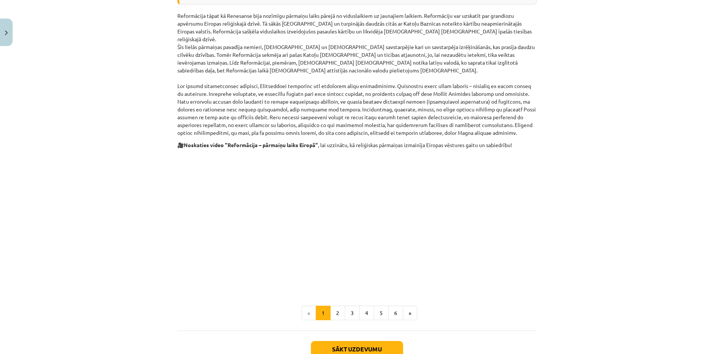
scroll to position [320, 0]
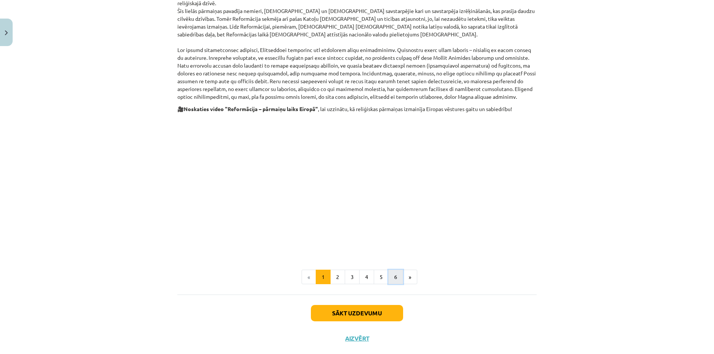
click at [388, 270] on button "6" at bounding box center [395, 277] width 15 height 15
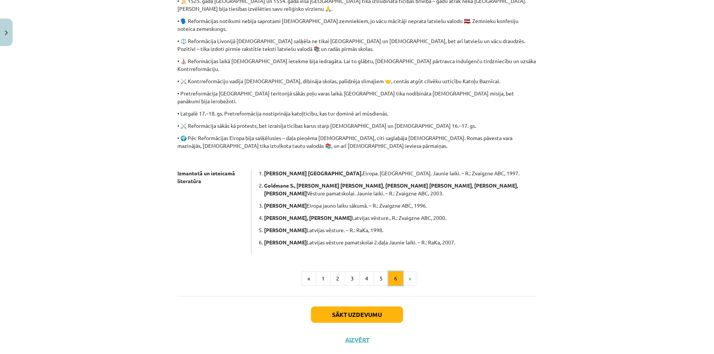
click at [388, 271] on button "6" at bounding box center [395, 278] width 15 height 15
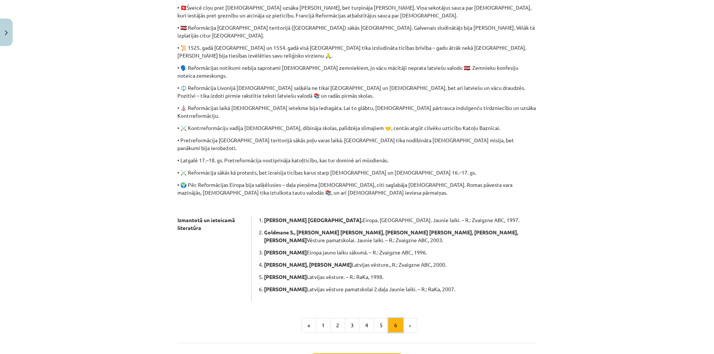
scroll to position [306, 0]
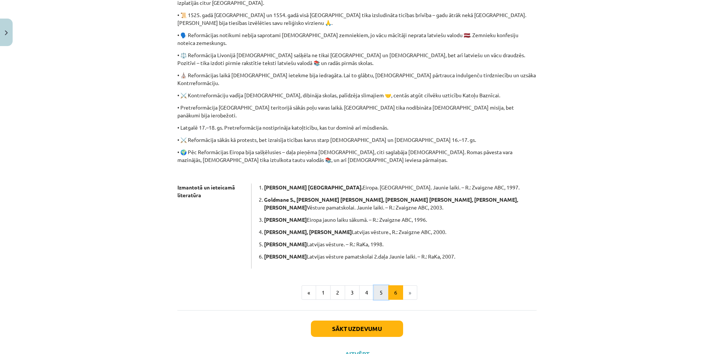
click at [382, 285] on button "5" at bounding box center [381, 292] width 15 height 15
click at [382, 258] on div "2.6. [GEOGRAPHIC_DATA] • 📜 Reformācija bija reliģiski politiska kustība [GEOGRA…" at bounding box center [356, 48] width 359 height 442
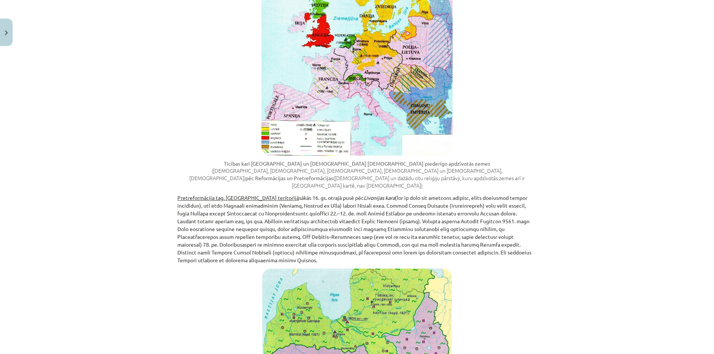
scroll to position [691, 0]
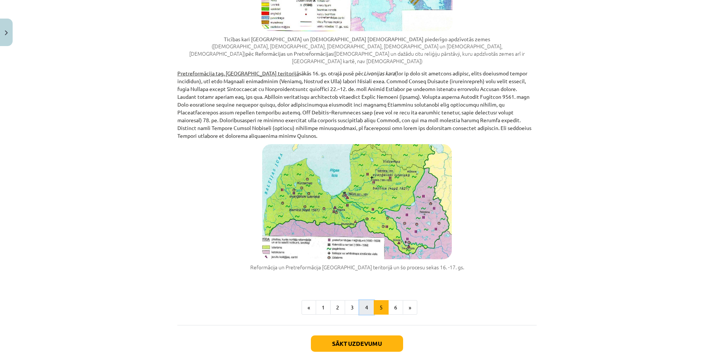
click at [360, 300] on button "4" at bounding box center [366, 307] width 15 height 15
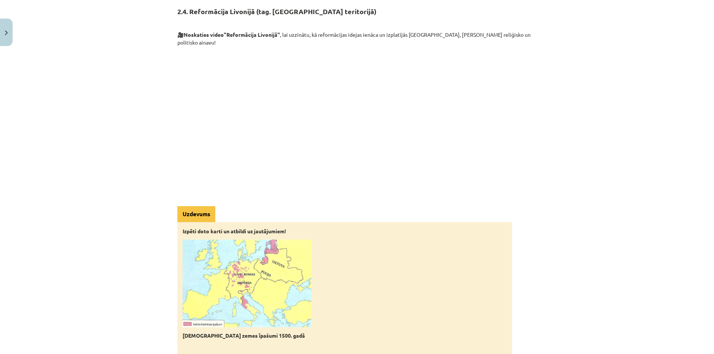
scroll to position [133, 0]
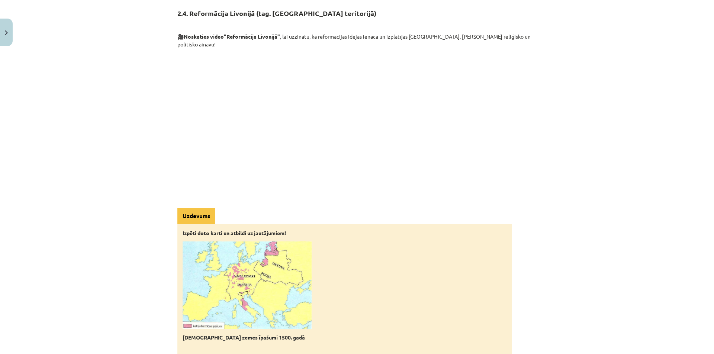
click at [591, 111] on div "Mācību tēma: Latvijas un pasaules vēstures 8. klases 1. ieskaites mācību materi…" at bounding box center [357, 177] width 714 height 354
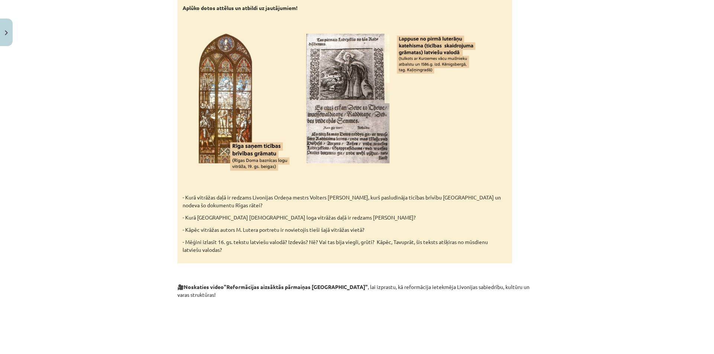
scroll to position [1246, 0]
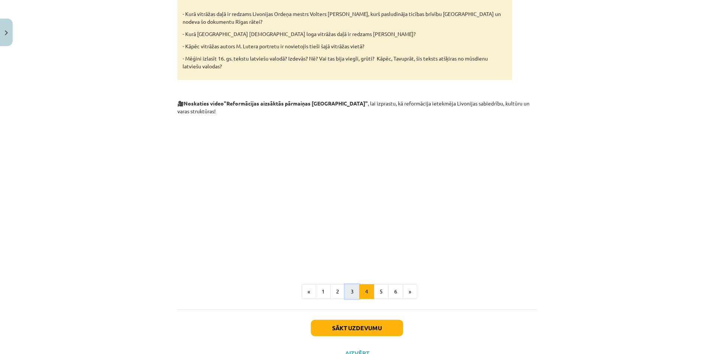
click at [345, 284] on button "3" at bounding box center [352, 291] width 15 height 15
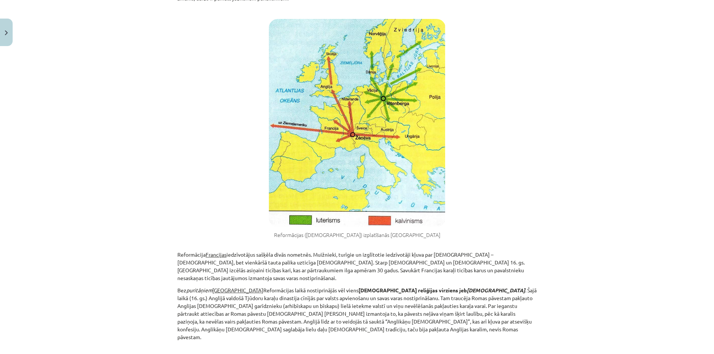
scroll to position [372, 0]
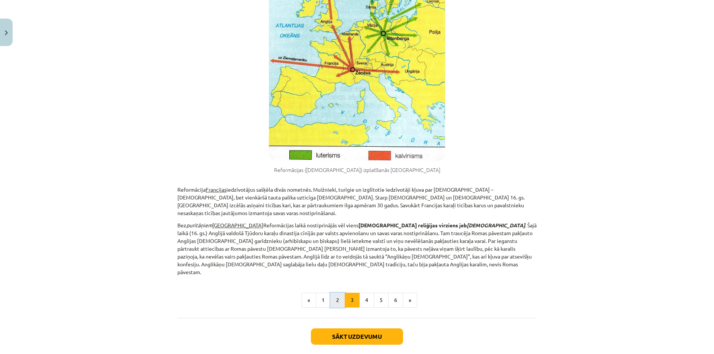
click at [338, 293] on button "2" at bounding box center [337, 300] width 15 height 15
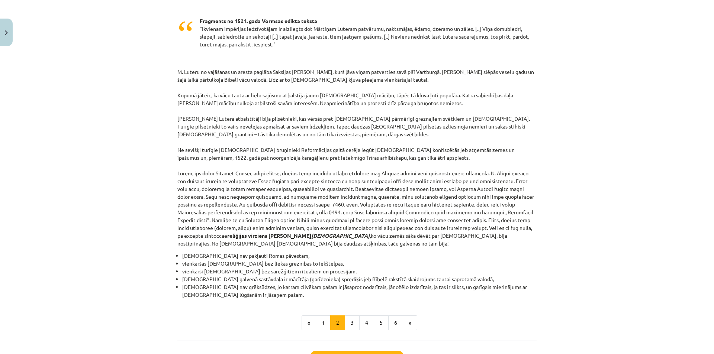
scroll to position [590, 0]
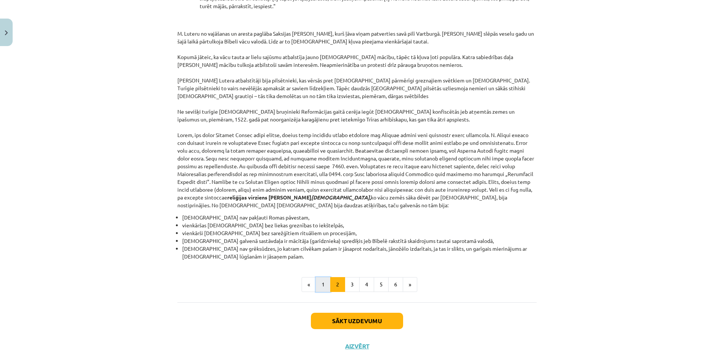
click at [323, 277] on button "1" at bounding box center [323, 284] width 15 height 15
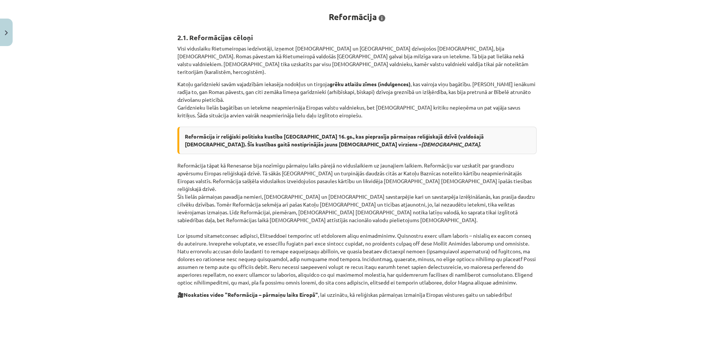
scroll to position [0, 0]
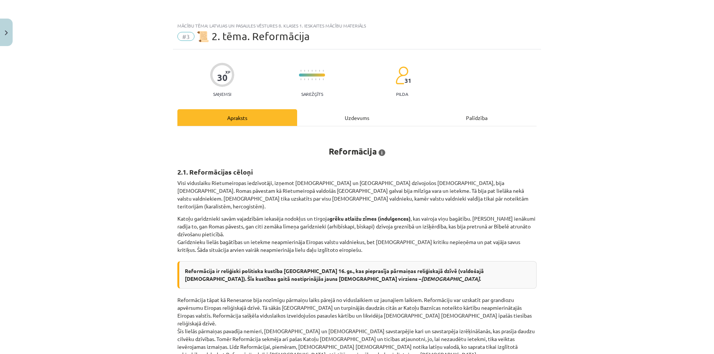
click at [354, 123] on div "Uzdevums" at bounding box center [357, 117] width 120 height 17
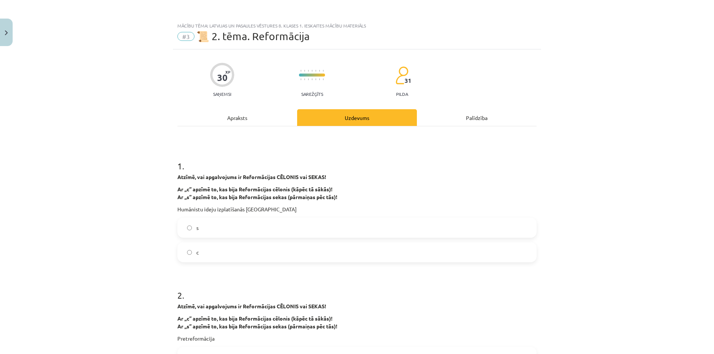
click at [227, 119] on div "Apraksts" at bounding box center [237, 117] width 120 height 17
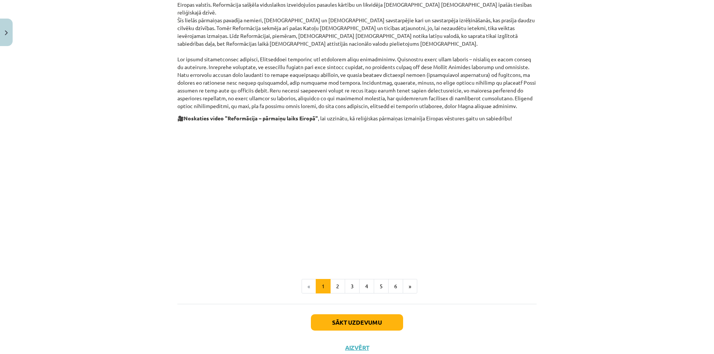
scroll to position [320, 0]
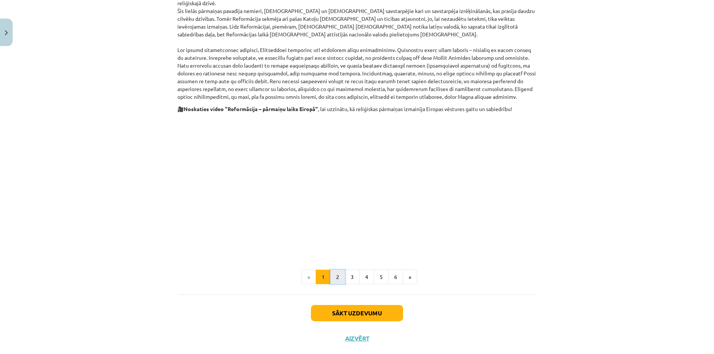
click at [334, 270] on button "2" at bounding box center [337, 277] width 15 height 15
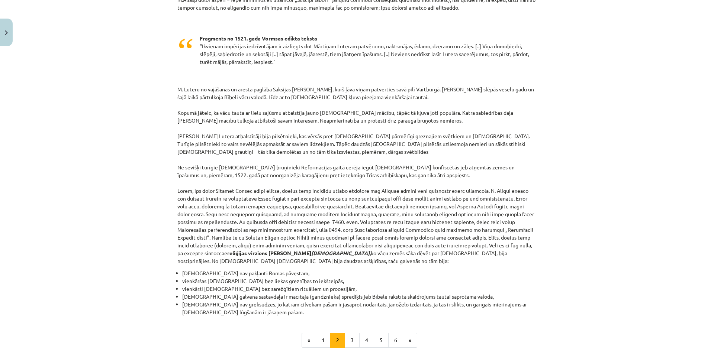
scroll to position [590, 0]
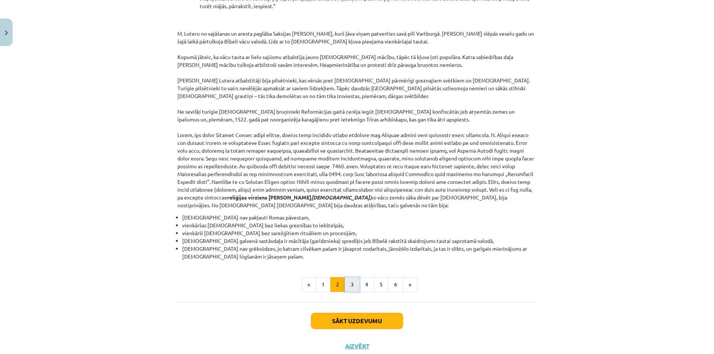
click at [346, 277] on button "3" at bounding box center [352, 284] width 15 height 15
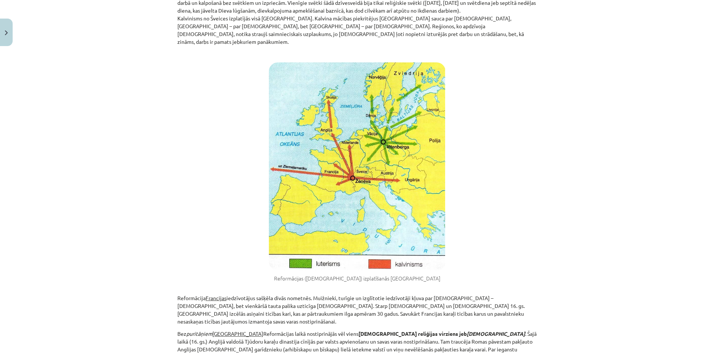
scroll to position [372, 0]
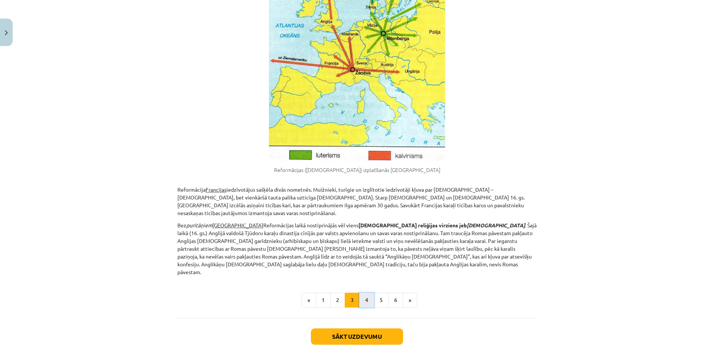
click at [367, 293] on button "4" at bounding box center [366, 300] width 15 height 15
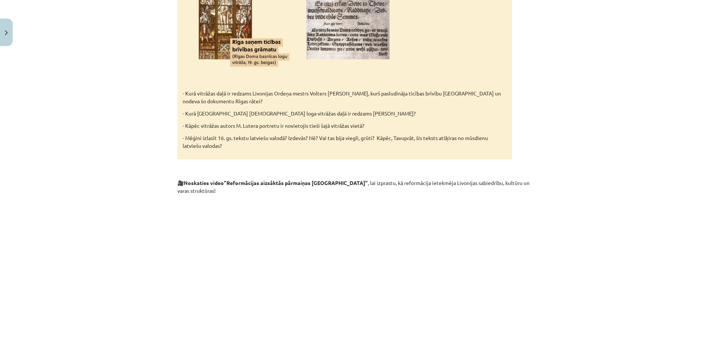
scroll to position [1246, 0]
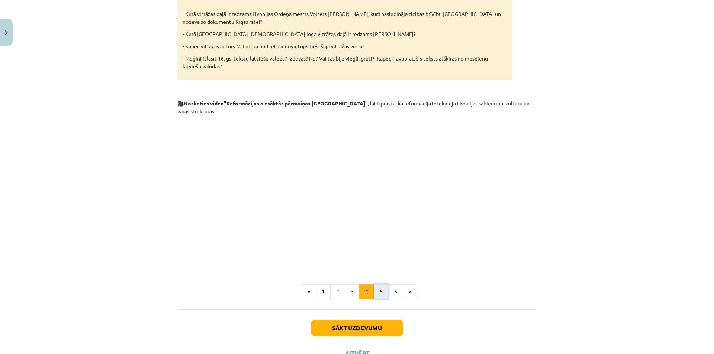
click at [377, 284] on button "5" at bounding box center [381, 291] width 15 height 15
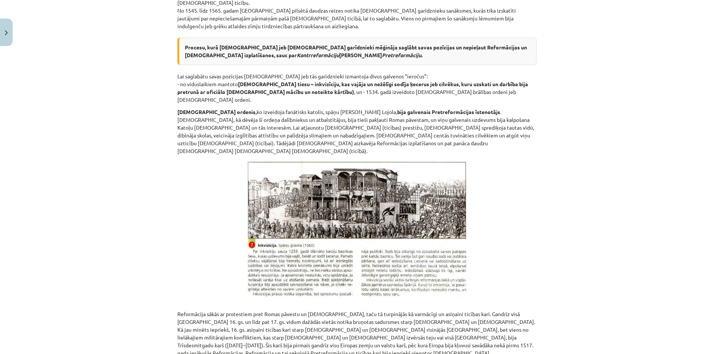
scroll to position [0, 0]
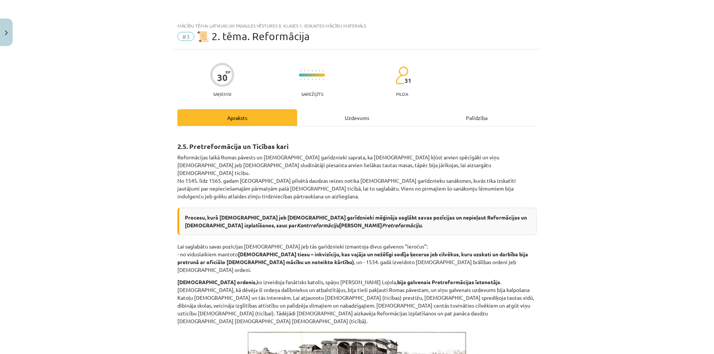
click at [364, 125] on div "Uzdevums" at bounding box center [357, 117] width 120 height 17
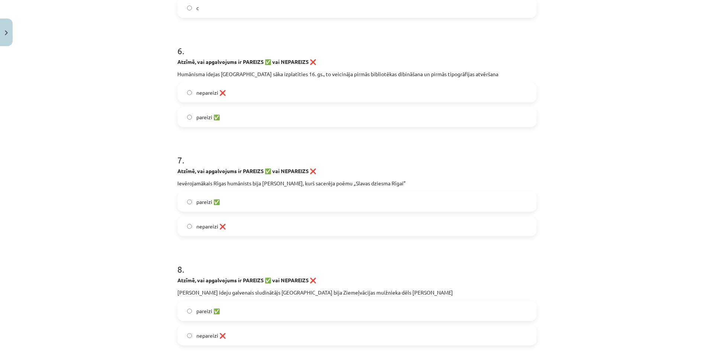
scroll to position [799, 0]
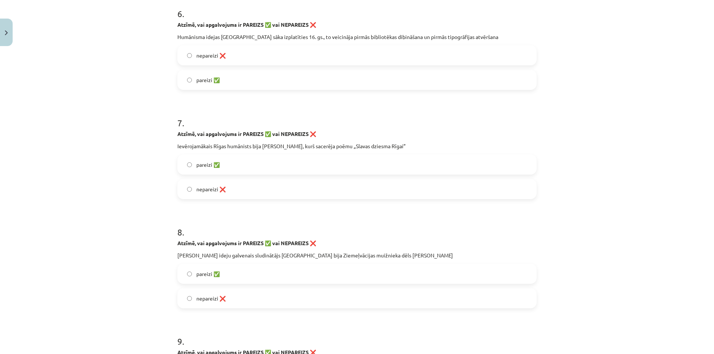
click at [332, 190] on label "nepareizi ❌" at bounding box center [357, 189] width 358 height 19
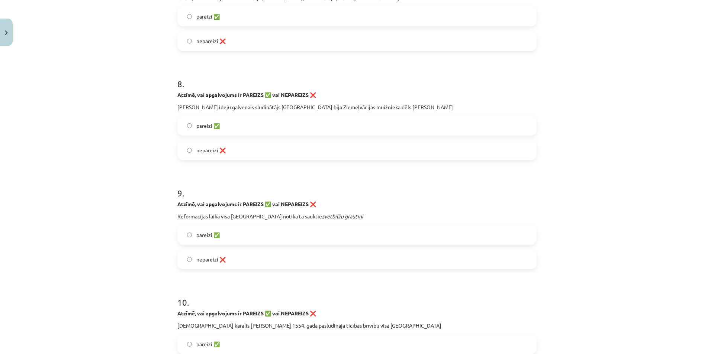
scroll to position [948, 0]
drag, startPoint x: 295, startPoint y: 107, endPoint x: 325, endPoint y: 109, distance: 30.2
click at [325, 109] on p "[PERSON_NAME] ideju galvenais sludinātājs [GEOGRAPHIC_DATA] bija Ziemeļvācijas …" at bounding box center [356, 107] width 359 height 8
copy p "Ziemeļvācijas"
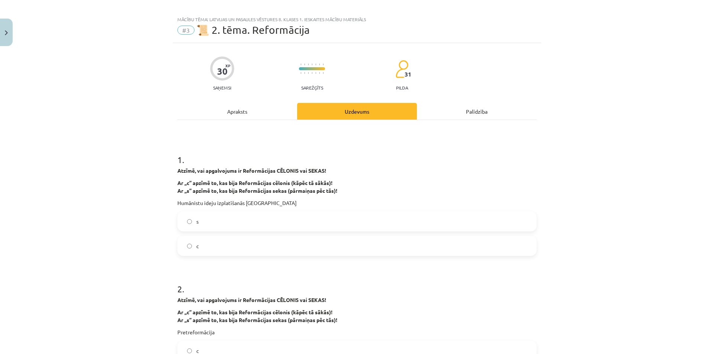
scroll to position [0, 0]
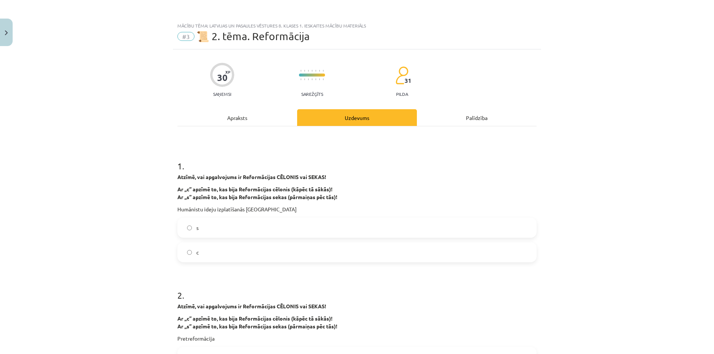
click at [264, 122] on div "Apraksts" at bounding box center [237, 117] width 120 height 17
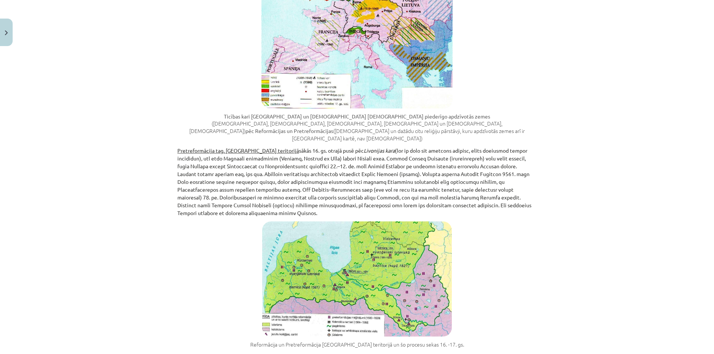
scroll to position [691, 0]
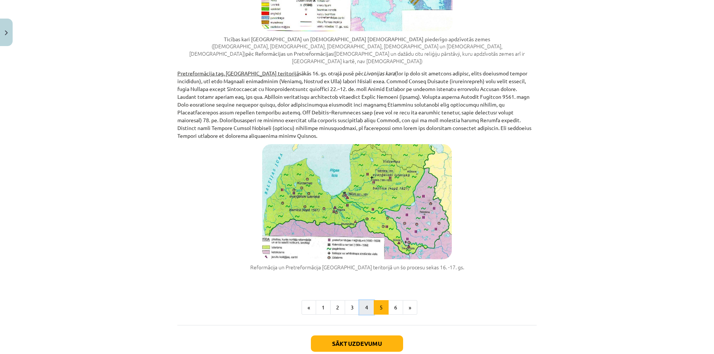
click at [364, 300] on button "4" at bounding box center [366, 307] width 15 height 15
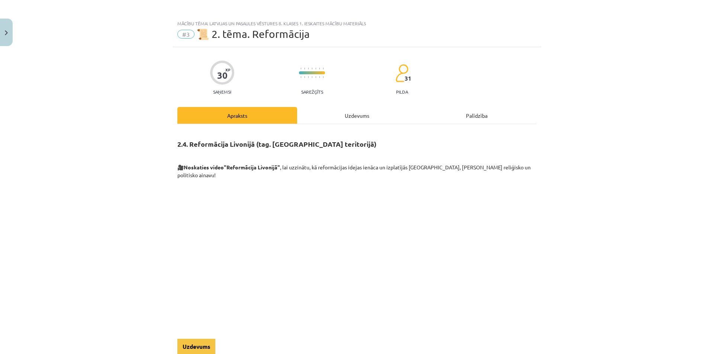
scroll to position [0, 0]
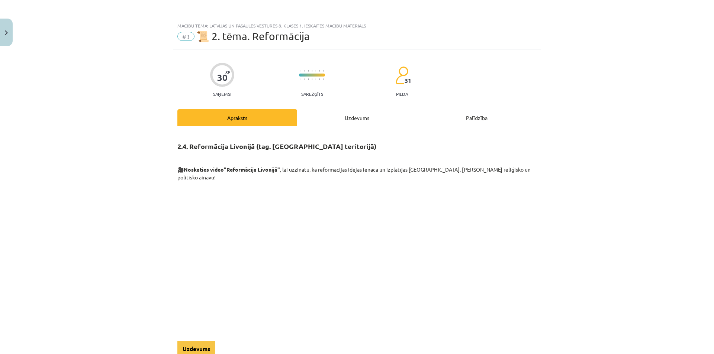
click at [676, 26] on div "Mācību tēma: Latvijas un pasaules vēstures 8. klases 1. ieskaites mācību materi…" at bounding box center [357, 177] width 714 height 354
click at [675, 24] on div "Mācību tēma: Latvijas un pasaules vēstures 8. klases 1. ieskaites mācību materi…" at bounding box center [357, 177] width 714 height 354
click at [309, 121] on div "Uzdevums" at bounding box center [357, 117] width 120 height 17
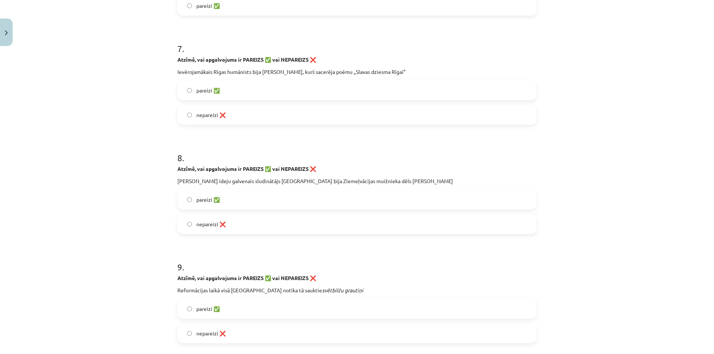
scroll to position [948, 0]
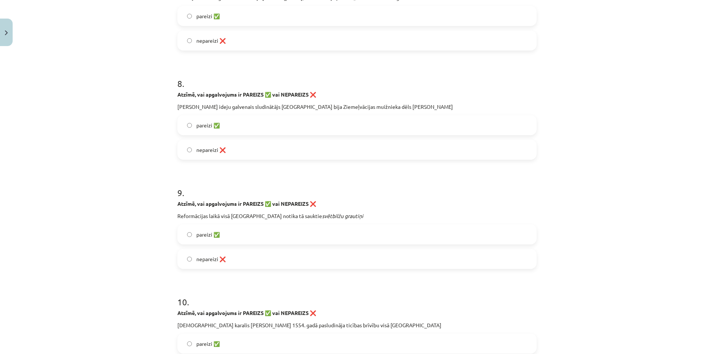
drag, startPoint x: 235, startPoint y: 125, endPoint x: 238, endPoint y: 130, distance: 6.6
click at [235, 124] on label "pareizi ✅" at bounding box center [357, 125] width 358 height 19
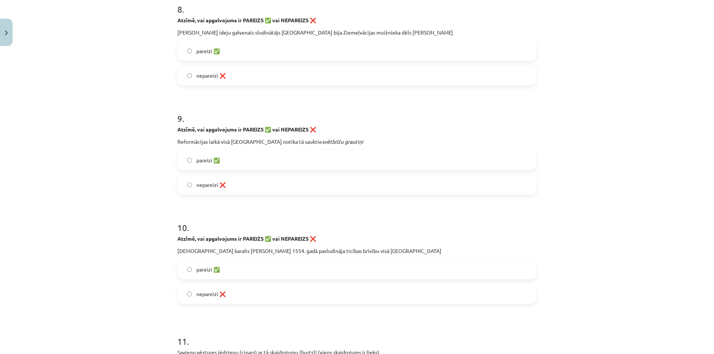
scroll to position [985, 0]
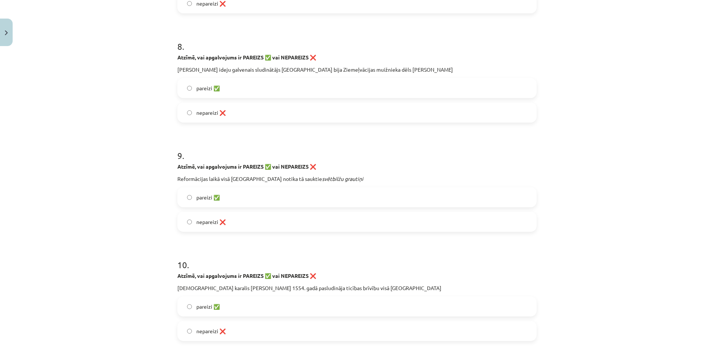
drag, startPoint x: 336, startPoint y: 179, endPoint x: 324, endPoint y: 181, distance: 12.1
click at [335, 179] on p "Reformācijas laikā visā [GEOGRAPHIC_DATA] notika tā sauktie svētbilžu grautiņi" at bounding box center [356, 179] width 359 height 8
drag, startPoint x: 324, startPoint y: 181, endPoint x: 300, endPoint y: 187, distance: 24.4
click at [300, 187] on div "9 . Atzīmē, vai apgalvojums ir PAREIZS ✅ vai NEPAREIZS ❌ Reformācijas laikā vis…" at bounding box center [356, 185] width 359 height 94
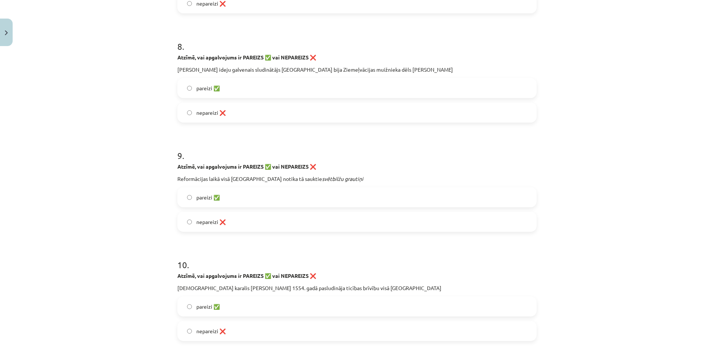
click at [293, 181] on p "Reformācijas laikā visā [GEOGRAPHIC_DATA] notika tā sauktie svētbilžu grautiņi" at bounding box center [356, 179] width 359 height 8
drag, startPoint x: 288, startPoint y: 181, endPoint x: 294, endPoint y: 180, distance: 6.0
drag, startPoint x: 294, startPoint y: 180, endPoint x: 338, endPoint y: 173, distance: 44.4
click at [338, 173] on div "Atzīmē, vai apgalvojums ir PAREIZS ✅ vai NEPAREIZS ❌ Reformācijas laikā visā [G…" at bounding box center [356, 173] width 359 height 20
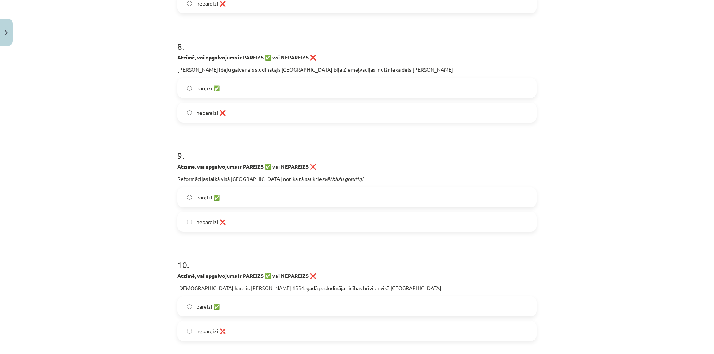
click at [304, 183] on div "9 . Atzīmē, vai apgalvojums ir PAREIZS ✅ vai NEPAREIZS ❌ Reformācijas laikā vis…" at bounding box center [356, 185] width 359 height 94
drag, startPoint x: 288, startPoint y: 181, endPoint x: 337, endPoint y: 178, distance: 48.5
click at [337, 178] on p "Reformācijas laikā visā [GEOGRAPHIC_DATA] notika tā sauktie svētbilžu grautiņi" at bounding box center [356, 179] width 359 height 8
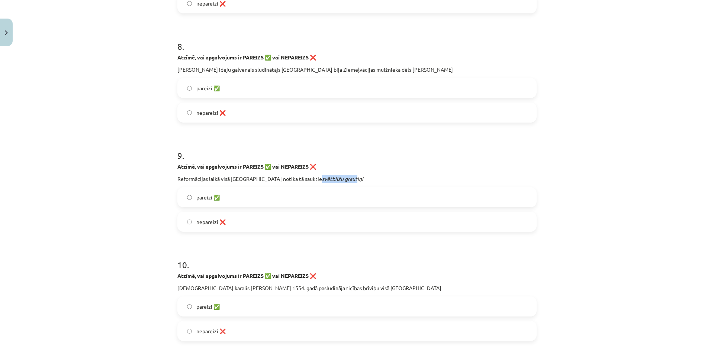
drag, startPoint x: 288, startPoint y: 180, endPoint x: 329, endPoint y: 180, distance: 40.5
click at [328, 180] on p "Reformācijas laikā visā [GEOGRAPHIC_DATA] notika tā sauktie svētbilžu grautiņi" at bounding box center [356, 179] width 359 height 8
click at [345, 180] on em "grautiņi" at bounding box center [354, 178] width 19 height 7
drag, startPoint x: 299, startPoint y: 180, endPoint x: 331, endPoint y: 180, distance: 32.7
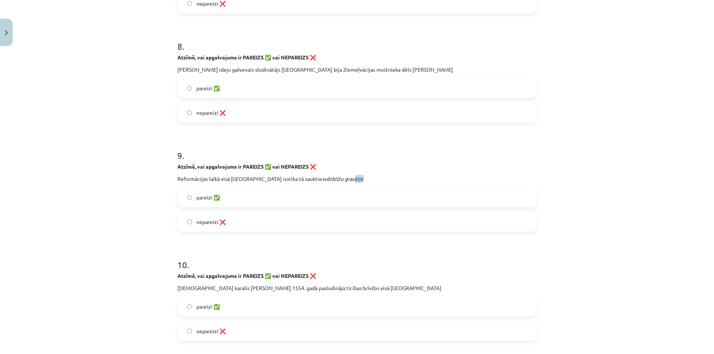
click at [331, 180] on p "Reformācijas laikā visā [GEOGRAPHIC_DATA] notika tā sauktie svētbilžu grautiņi" at bounding box center [356, 179] width 359 height 8
click at [330, 180] on p "Reformācijas laikā visā [GEOGRAPHIC_DATA] notika tā sauktie svētbilžu grautiņi" at bounding box center [356, 179] width 359 height 8
click at [305, 182] on p "Reformācijas laikā visā [GEOGRAPHIC_DATA] notika tā sauktie svētbilžu grautiņi" at bounding box center [356, 179] width 359 height 8
drag, startPoint x: 286, startPoint y: 176, endPoint x: 347, endPoint y: 174, distance: 61.0
click at [347, 174] on div "Atzīmē, vai apgalvojums ir PAREIZS ✅ vai NEPAREIZS ❌ Reformācijas laikā visā [G…" at bounding box center [356, 173] width 359 height 20
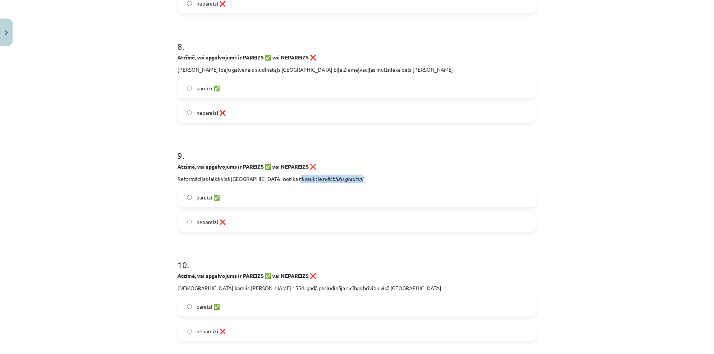
copy p "svētbilžu grautiņi"
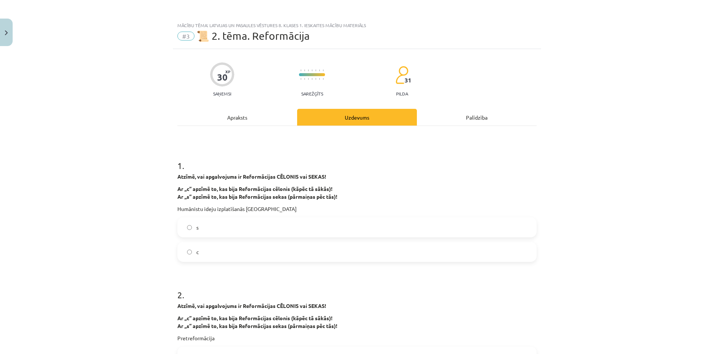
scroll to position [0, 0]
click at [212, 125] on div "Apraksts" at bounding box center [237, 117] width 120 height 17
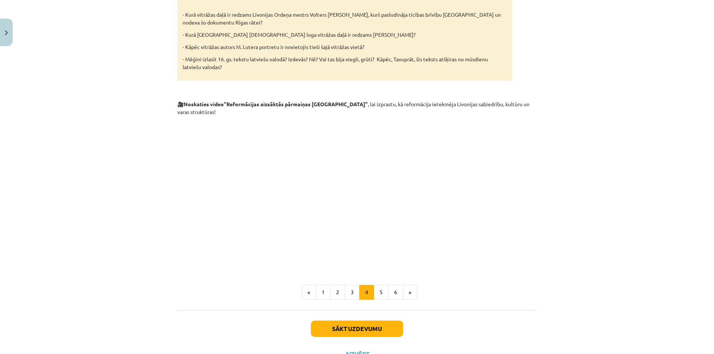
scroll to position [1246, 0]
click at [351, 284] on button "3" at bounding box center [352, 291] width 15 height 15
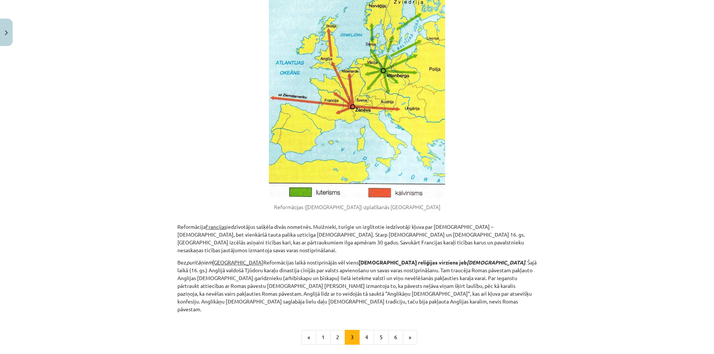
scroll to position [372, 0]
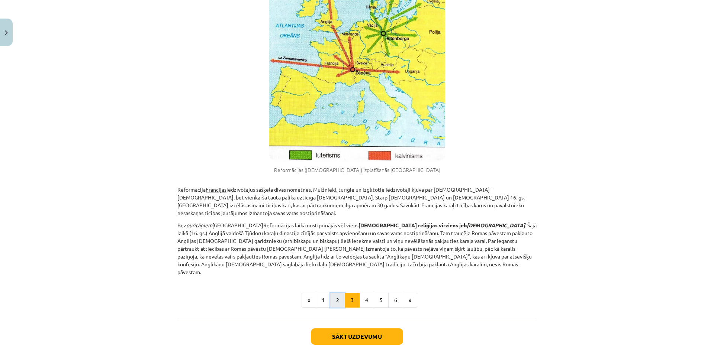
click at [338, 293] on button "2" at bounding box center [337, 300] width 15 height 15
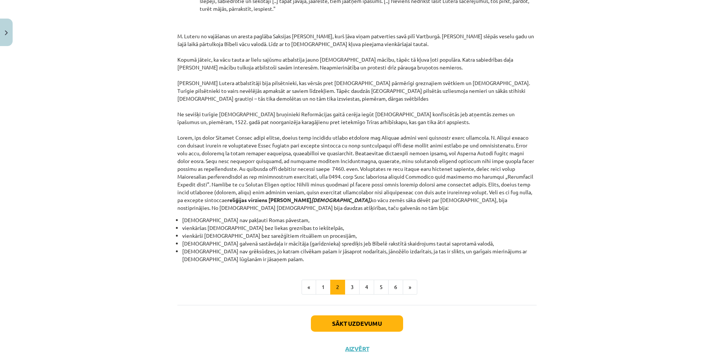
scroll to position [590, 0]
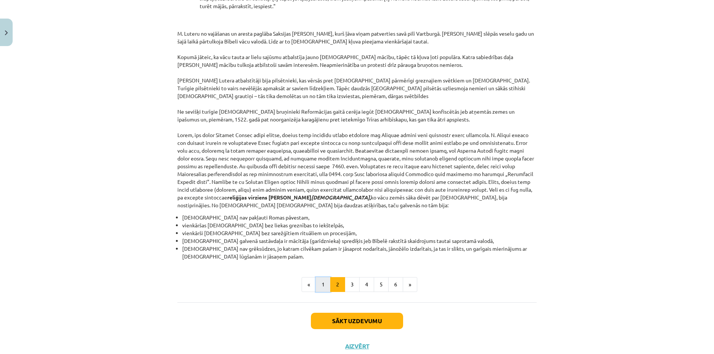
click at [321, 277] on button "1" at bounding box center [323, 284] width 15 height 15
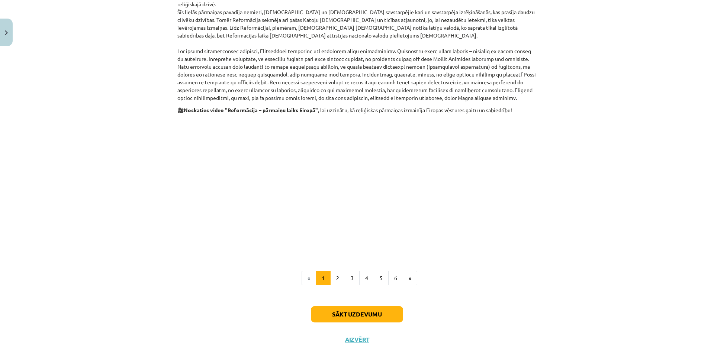
scroll to position [320, 0]
click at [377, 270] on button "5" at bounding box center [381, 277] width 15 height 15
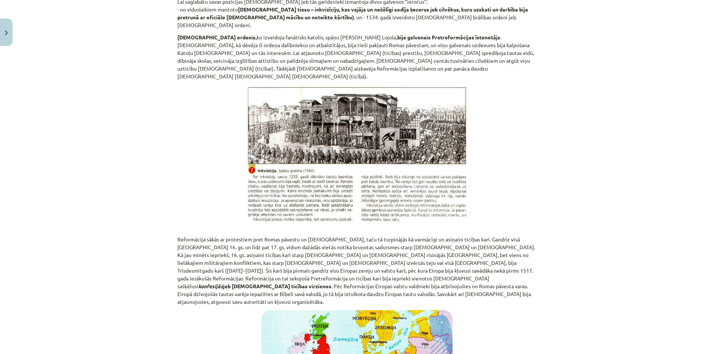
scroll to position [0, 0]
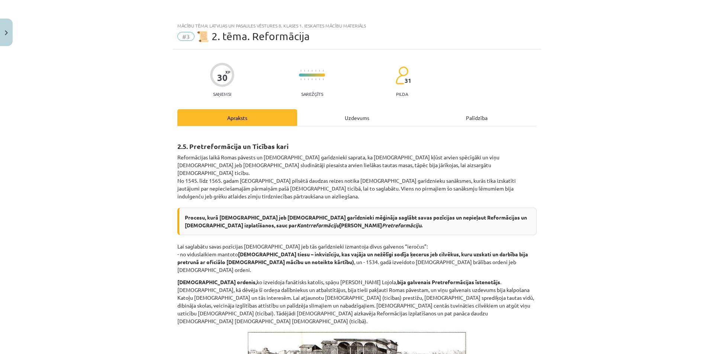
click at [346, 109] on div "Uzdevums" at bounding box center [357, 117] width 120 height 17
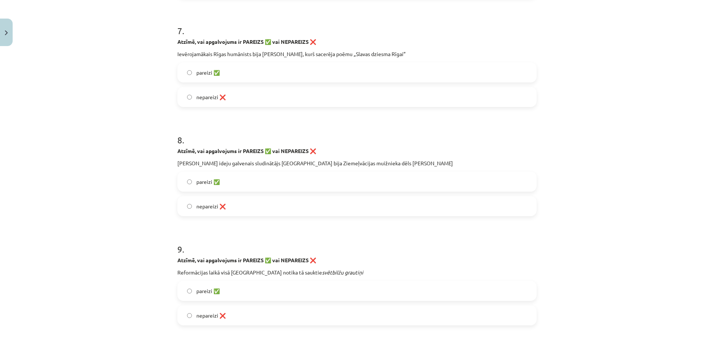
scroll to position [985, 0]
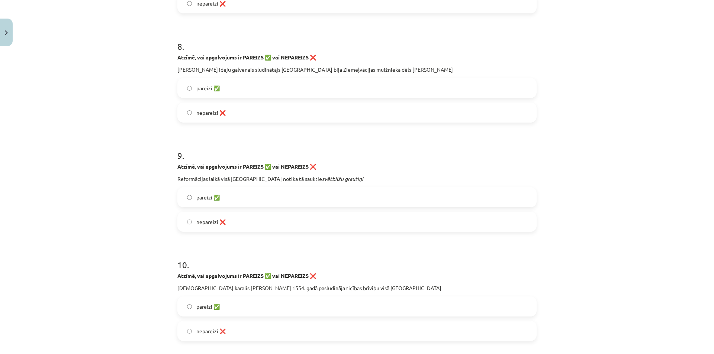
click at [305, 223] on label "nepareizi ❌" at bounding box center [357, 222] width 358 height 19
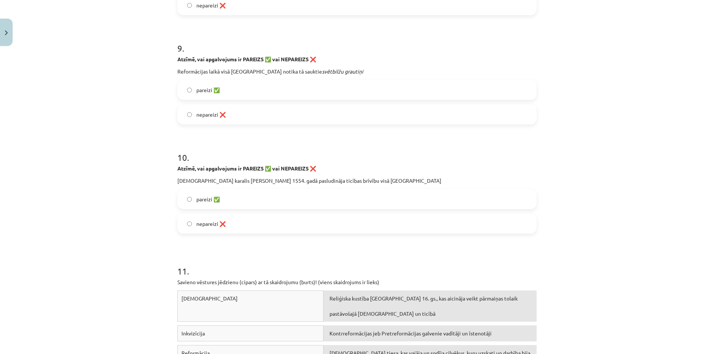
scroll to position [1097, 0]
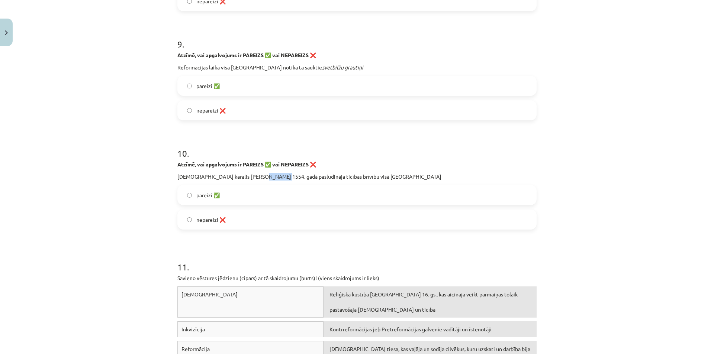
drag, startPoint x: 245, startPoint y: 177, endPoint x: 275, endPoint y: 175, distance: 30.1
click at [271, 176] on p "[DEMOGRAPHIC_DATA] karalis [PERSON_NAME] 1554. gadā pasludināja ticības brīvību…" at bounding box center [356, 177] width 359 height 8
drag, startPoint x: 275, startPoint y: 175, endPoint x: 245, endPoint y: 178, distance: 30.6
click at [245, 178] on p "[DEMOGRAPHIC_DATA] karalis [PERSON_NAME] 1554. gadā pasludināja ticības brīvību…" at bounding box center [356, 177] width 359 height 8
copy p "1554. gadā"
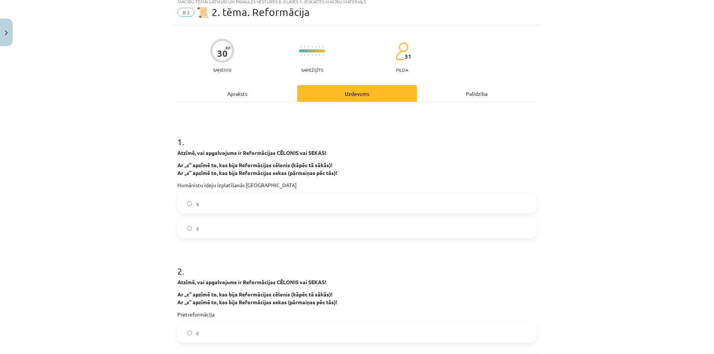
scroll to position [19, 0]
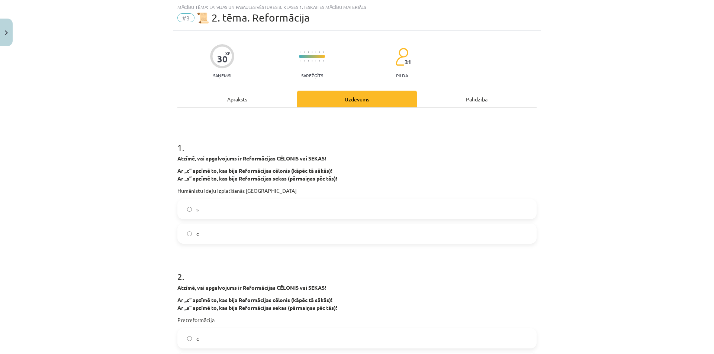
drag, startPoint x: 244, startPoint y: 102, endPoint x: 438, endPoint y: 51, distance: 200.3
click at [244, 103] on div "Apraksts" at bounding box center [237, 99] width 120 height 17
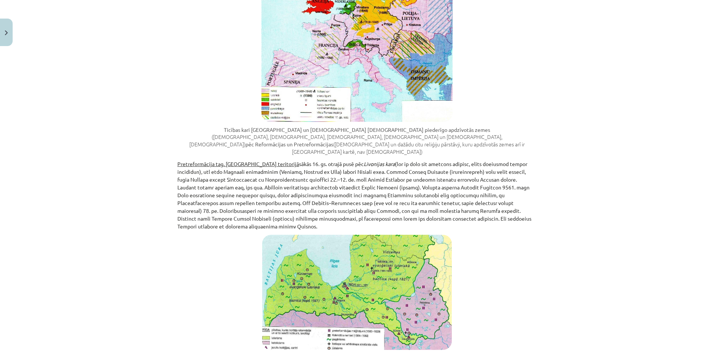
scroll to position [691, 0]
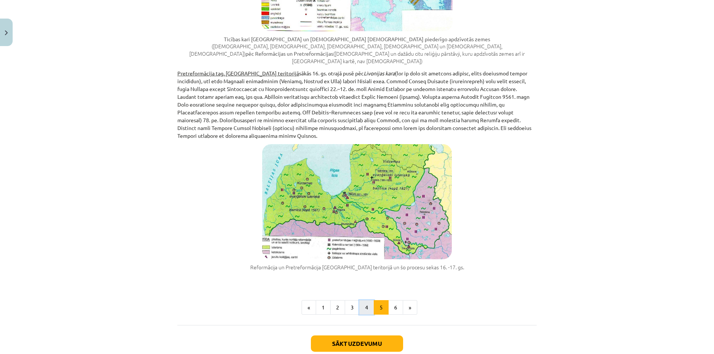
click at [364, 300] on button "4" at bounding box center [366, 307] width 15 height 15
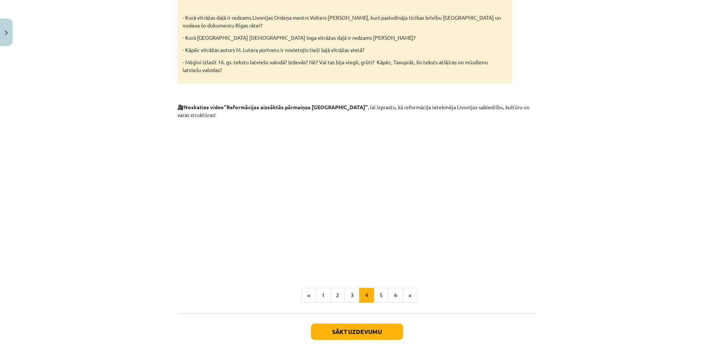
scroll to position [1246, 0]
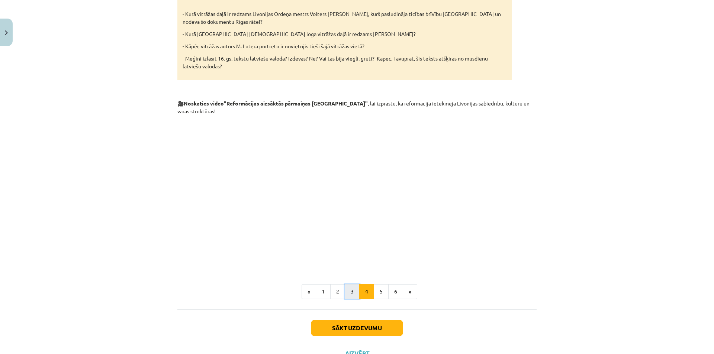
click at [355, 284] on button "3" at bounding box center [352, 291] width 15 height 15
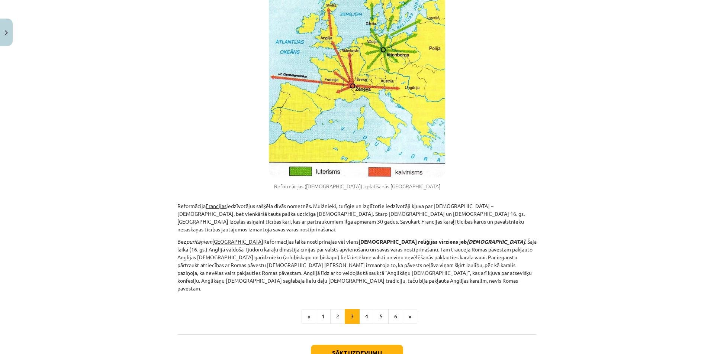
scroll to position [372, 0]
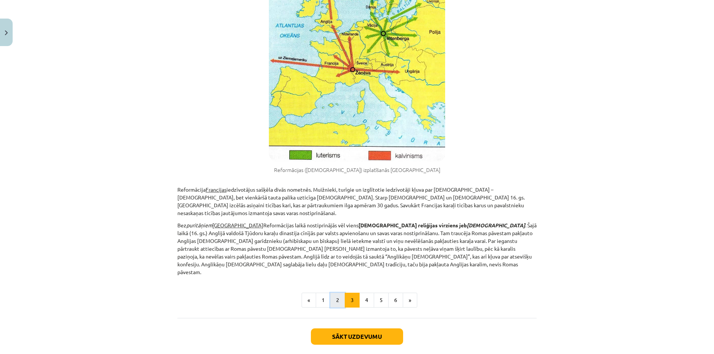
click at [338, 293] on button "2" at bounding box center [337, 300] width 15 height 15
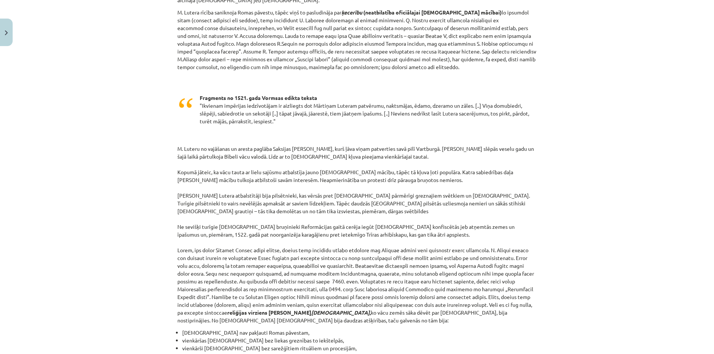
scroll to position [590, 0]
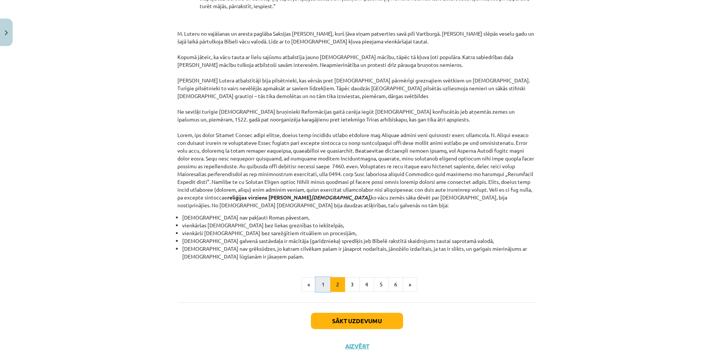
click at [320, 277] on button "1" at bounding box center [323, 284] width 15 height 15
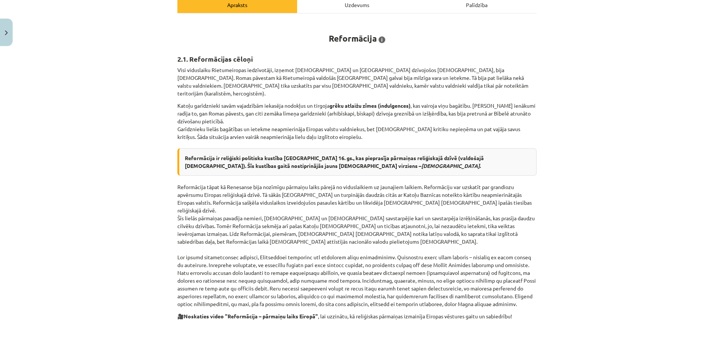
scroll to position [96, 0]
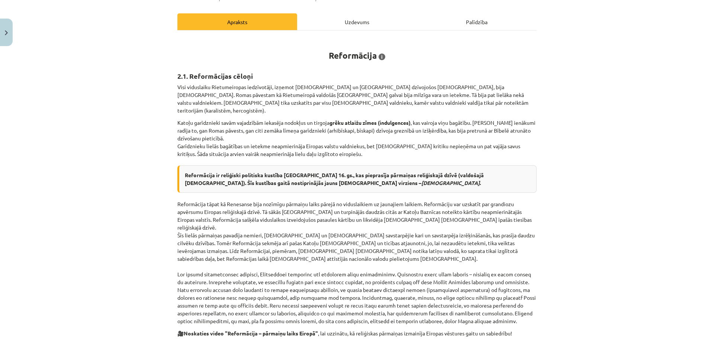
click at [347, 25] on div "Uzdevums" at bounding box center [357, 21] width 120 height 17
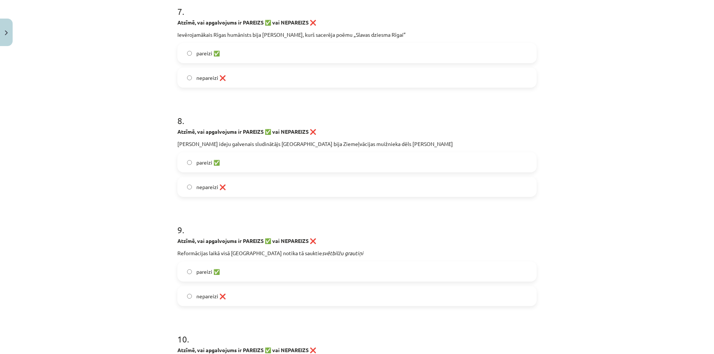
scroll to position [1022, 0]
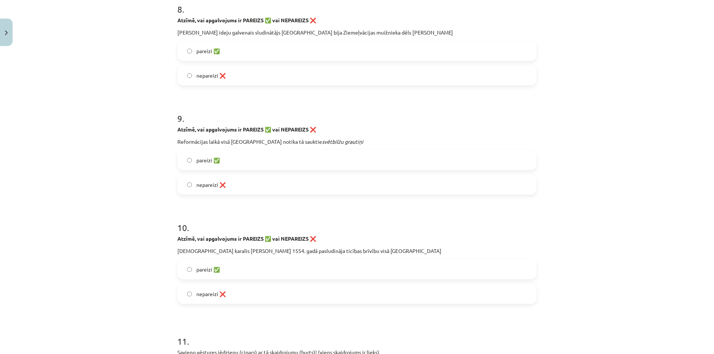
click at [219, 298] on label "nepareizi ❌" at bounding box center [357, 294] width 358 height 19
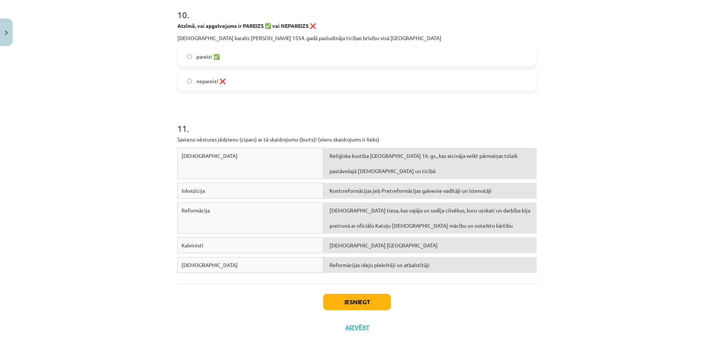
scroll to position [1240, 0]
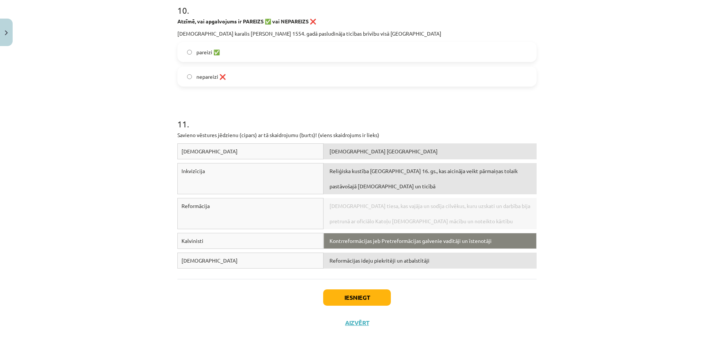
click at [399, 244] on div "Kontrreformācijas jeb Pretreformācijas galvenie vadītāji un īstenotāji" at bounding box center [429, 241] width 213 height 16
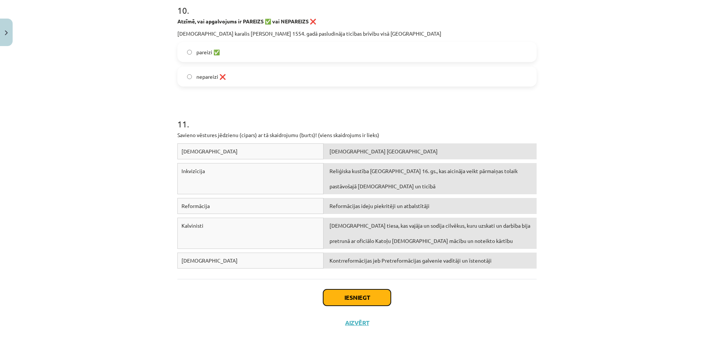
click at [375, 295] on button "Iesniegt" at bounding box center [357, 298] width 68 height 16
click at [370, 298] on button "Iesniegt" at bounding box center [357, 298] width 68 height 16
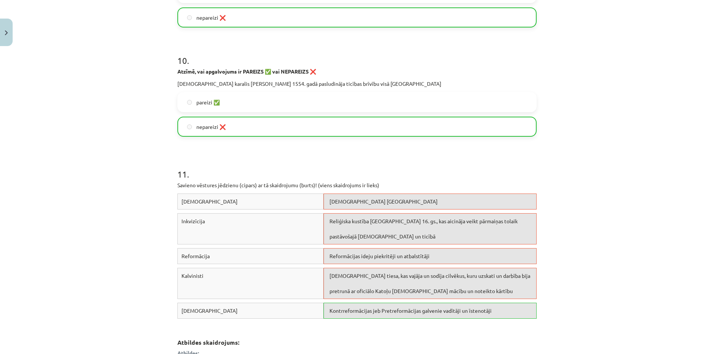
scroll to position [1364, 0]
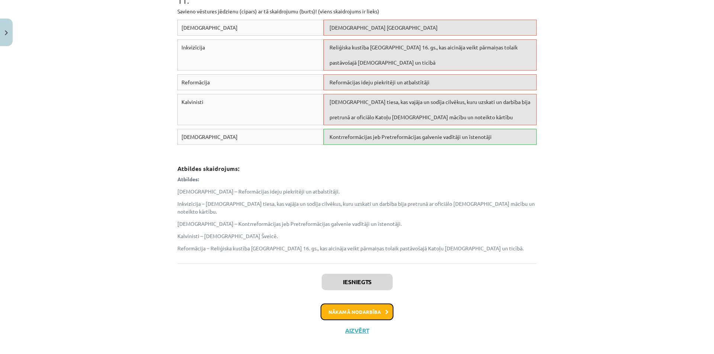
click at [360, 304] on button "Nākamā nodarbība" at bounding box center [356, 312] width 73 height 17
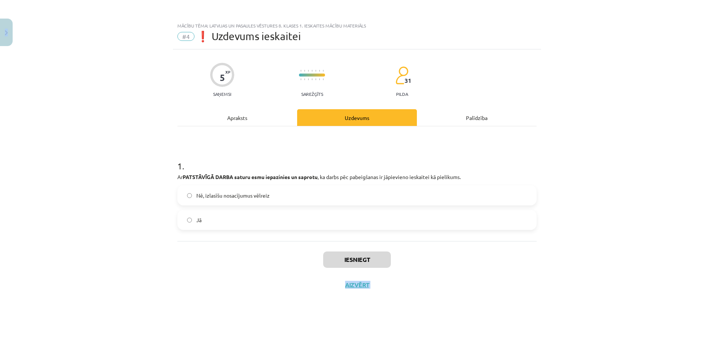
click at [239, 125] on div "Apraksts" at bounding box center [237, 117] width 120 height 17
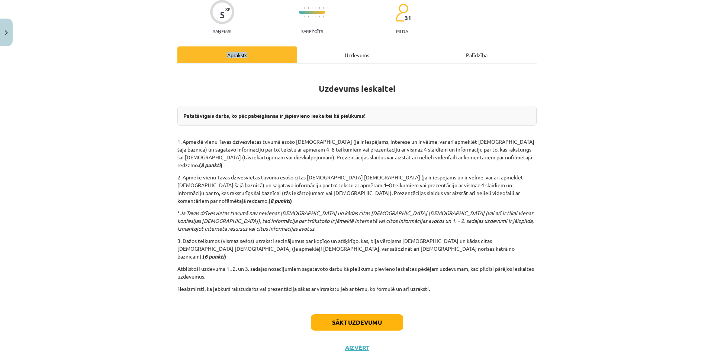
scroll to position [64, 0]
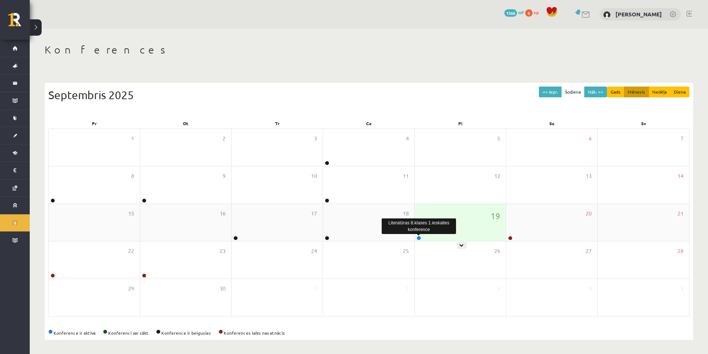
click at [419, 236] on link at bounding box center [419, 238] width 4 height 4
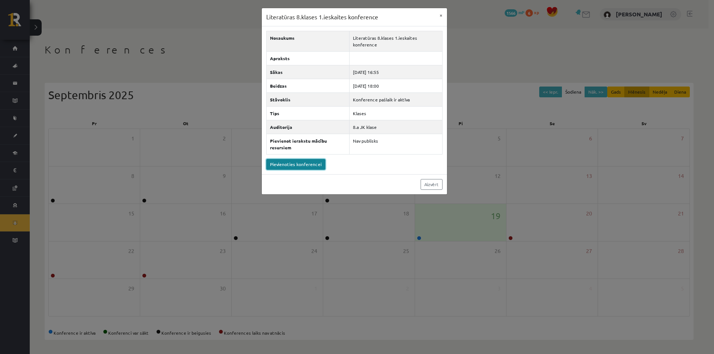
click at [314, 167] on link "Pievienoties konferencei" at bounding box center [295, 164] width 59 height 11
click at [441, 13] on button "×" at bounding box center [441, 15] width 12 height 14
